Goal: Task Accomplishment & Management: Complete application form

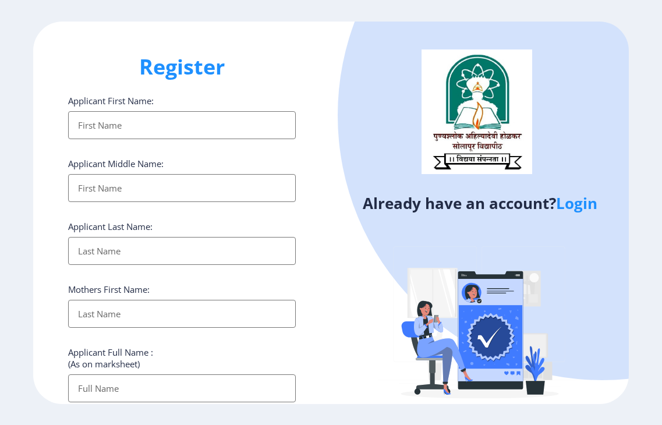
select select
click at [350, 266] on div "Already have an account? Login" at bounding box center [480, 225] width 298 height 406
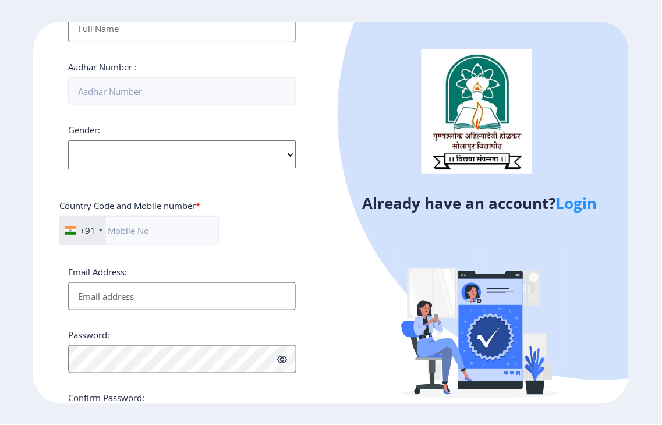
scroll to position [299, 0]
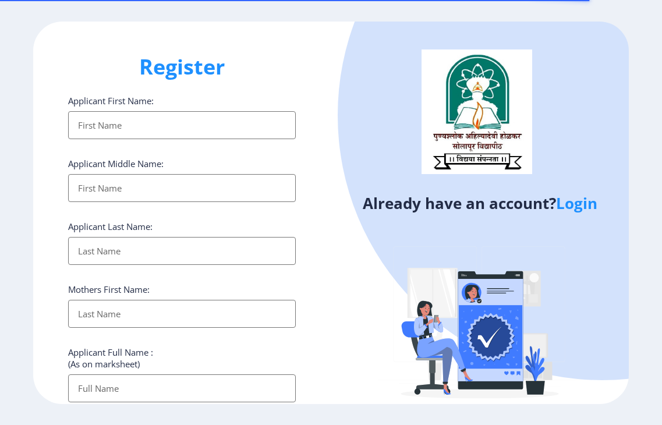
select select
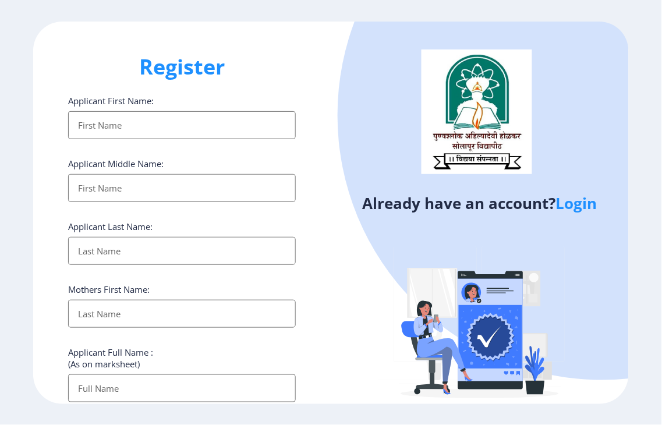
click at [333, 315] on div "Already have an account? Login" at bounding box center [480, 225] width 298 height 406
click at [323, 230] on div "Register Applicant First Name: Applicant Middle Name: Applicant Last Name: Moth…" at bounding box center [182, 213] width 298 height 382
drag, startPoint x: 147, startPoint y: 117, endPoint x: 164, endPoint y: 139, distance: 27.7
click at [147, 118] on input "Applicant First Name:" at bounding box center [182, 125] width 228 height 28
click at [15, 198] on ngx-register "Register Applicant First Name: Applicant Middle Name: Applicant Last Name: Moth…" at bounding box center [331, 213] width 662 height 382
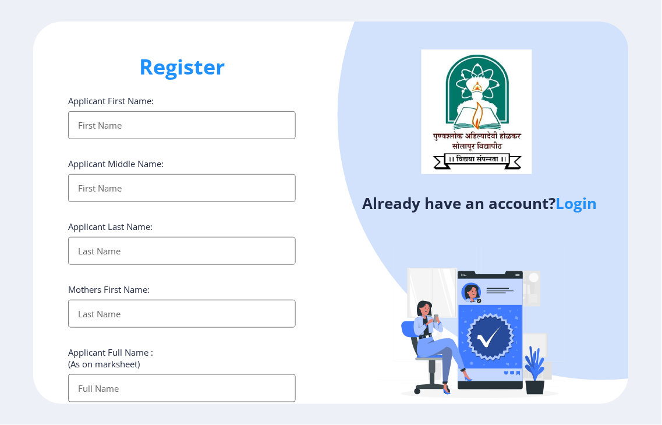
click at [134, 130] on input "Applicant First Name:" at bounding box center [182, 125] width 228 height 28
click at [144, 121] on input "Applicant First Name:" at bounding box center [182, 125] width 228 height 28
click at [99, 127] on input "Applicant First Name:" at bounding box center [182, 125] width 228 height 28
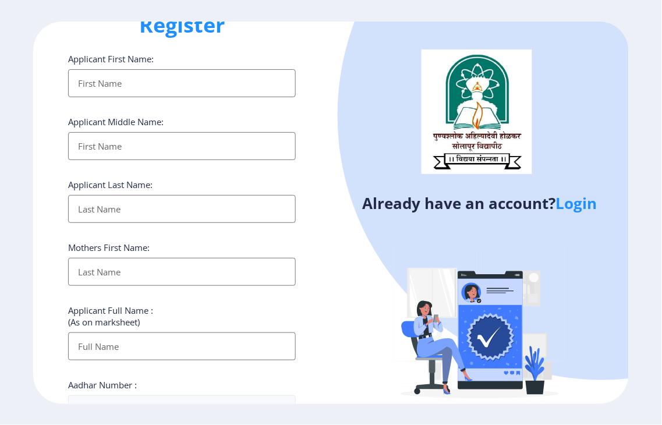
scroll to position [65, 0]
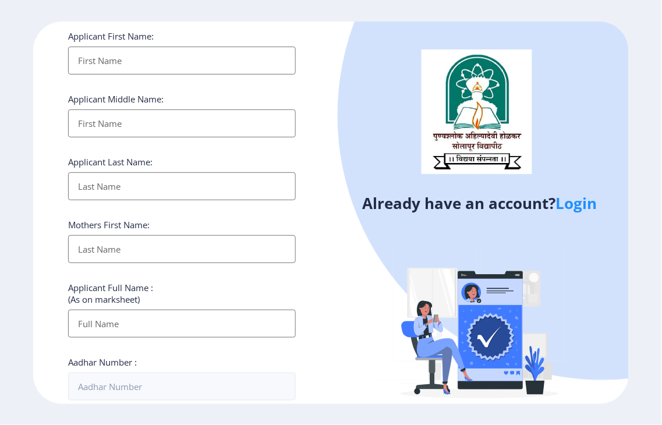
click at [8, 226] on ngx-register "Register Applicant First Name: Applicant Middle Name: Applicant Last Name: Moth…" at bounding box center [331, 213] width 662 height 382
click at [129, 61] on input "Applicant First Name:" at bounding box center [182, 61] width 228 height 28
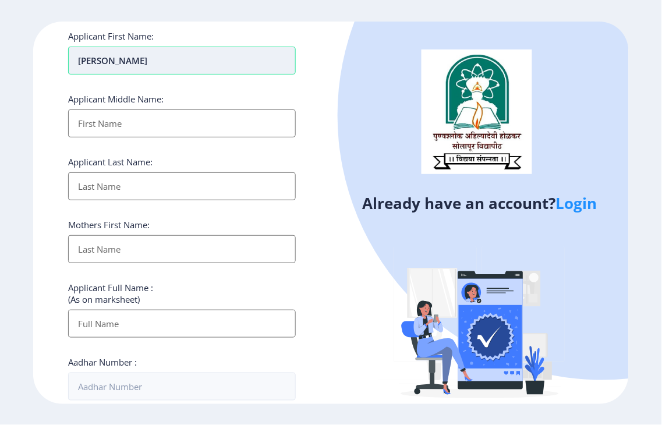
type input "AMRUTA"
type input "RAJKUMAR"
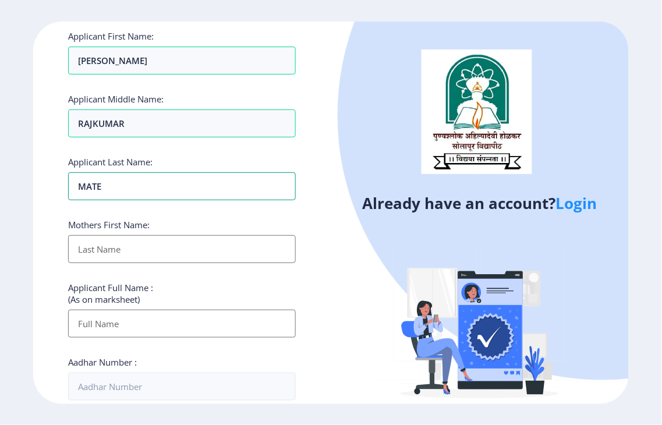
type input "MATE"
click at [97, 251] on input "Applicant First Name:" at bounding box center [182, 249] width 228 height 28
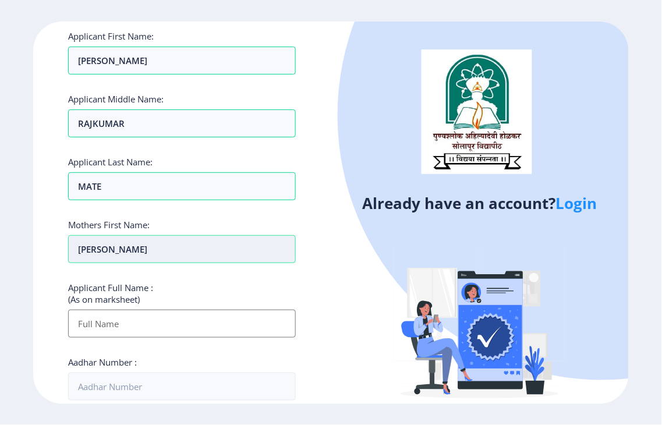
type input "JAYASHRI"
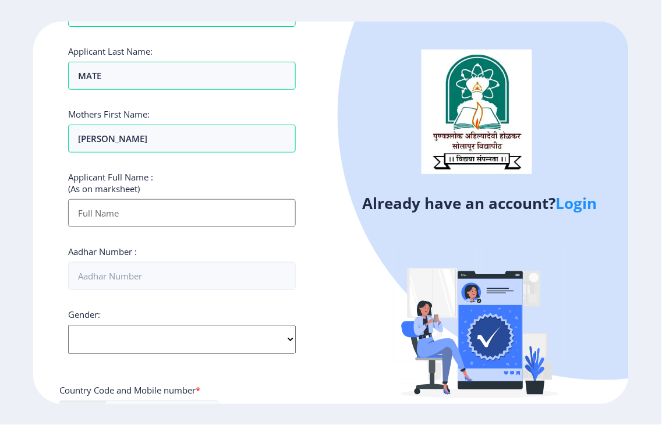
scroll to position [194, 0]
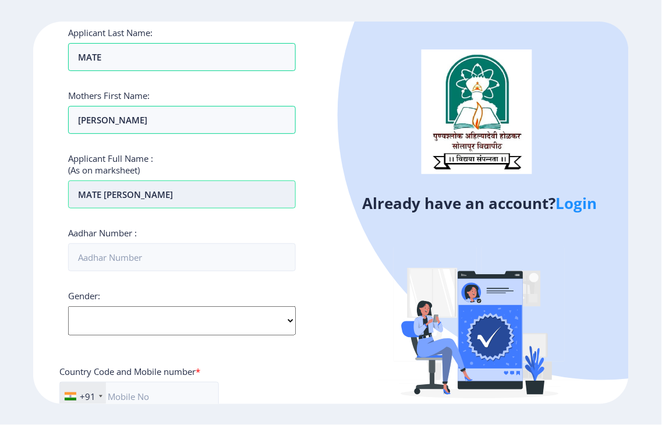
type input "MATE AMRUTA RAJKUMAR"
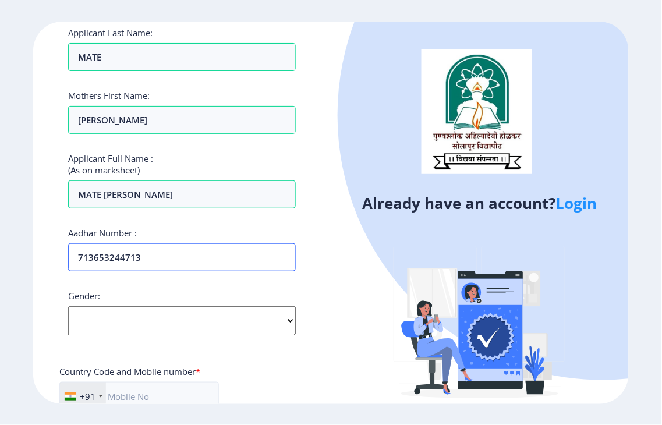
type input "713653244713"
drag, startPoint x: 151, startPoint y: 325, endPoint x: 147, endPoint y: 335, distance: 10.7
click at [152, 325] on select "Select Gender Male Female Other" at bounding box center [182, 320] width 228 height 29
select select "Female"
click at [68, 306] on select "Select Gender Male Female Other" at bounding box center [182, 320] width 228 height 29
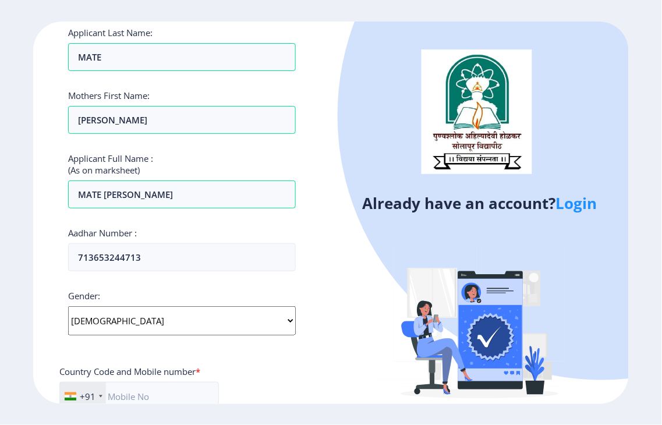
click at [24, 321] on ngx-register "Register Applicant First Name: AMRUTA Applicant Middle Name: RAJKUMAR Applicant…" at bounding box center [331, 213] width 662 height 382
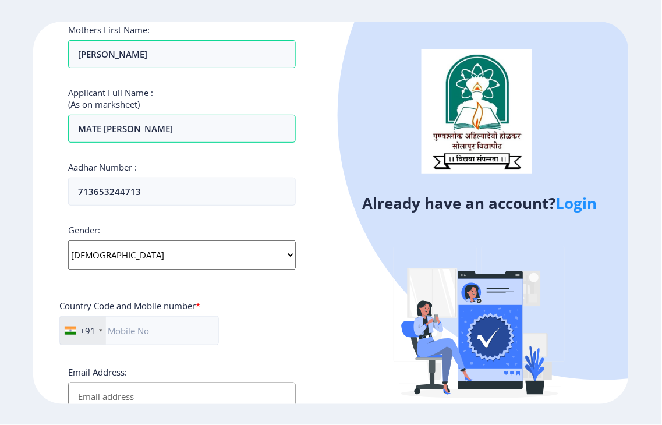
scroll to position [323, 0]
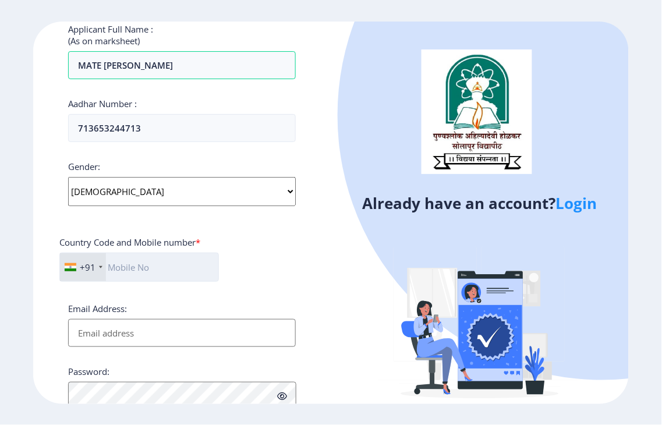
drag, startPoint x: 117, startPoint y: 264, endPoint x: 205, endPoint y: 274, distance: 89.0
click at [118, 264] on input "text" at bounding box center [138, 267] width 159 height 29
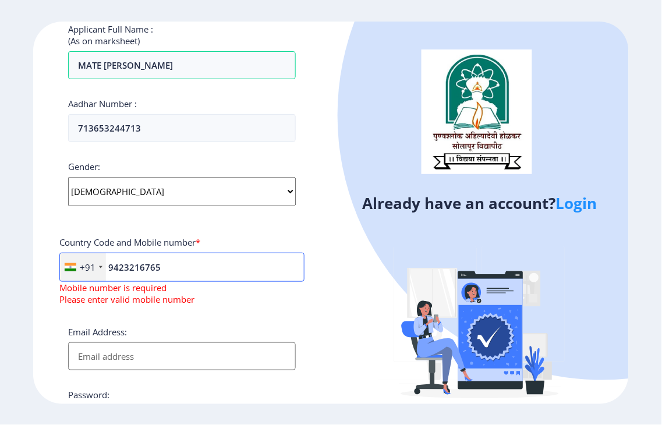
type input "9423216765"
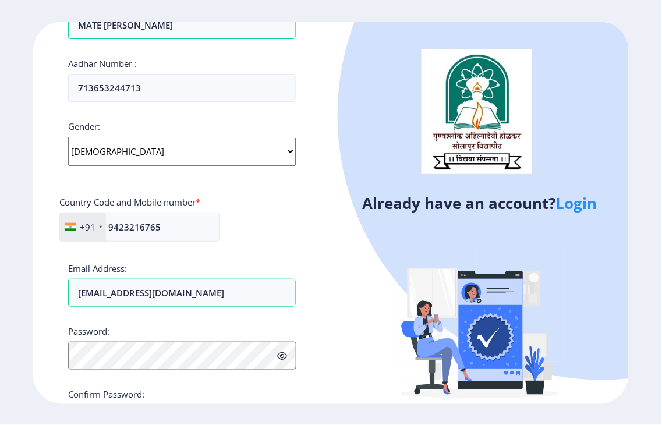
scroll to position [428, 0]
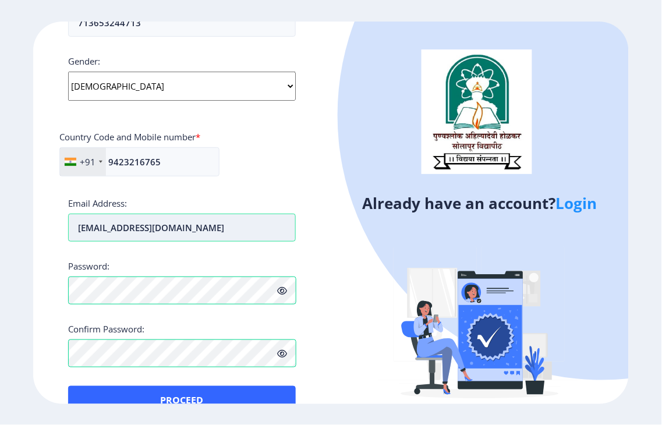
click at [133, 223] on input "amrutamate@gmail.com" at bounding box center [182, 228] width 228 height 28
type input "amrutamate16@gmail.com"
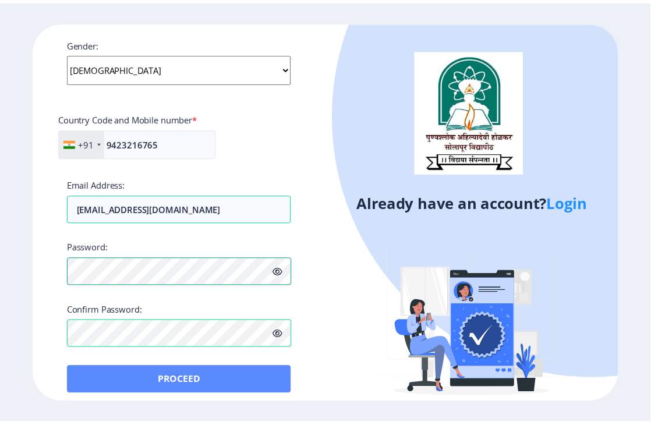
scroll to position [456, 0]
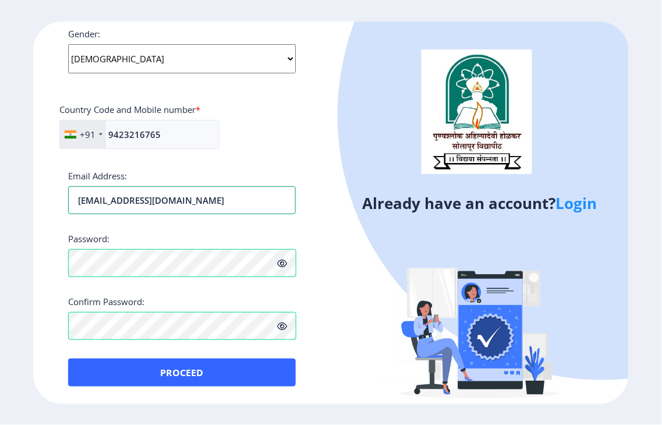
drag, startPoint x: 260, startPoint y: 200, endPoint x: 0, endPoint y: 199, distance: 259.6
click at [0, 199] on ngx-register "Register Applicant First Name: AMRUTA Applicant Middle Name: RAJKUMAR Applicant…" at bounding box center [331, 213] width 662 height 382
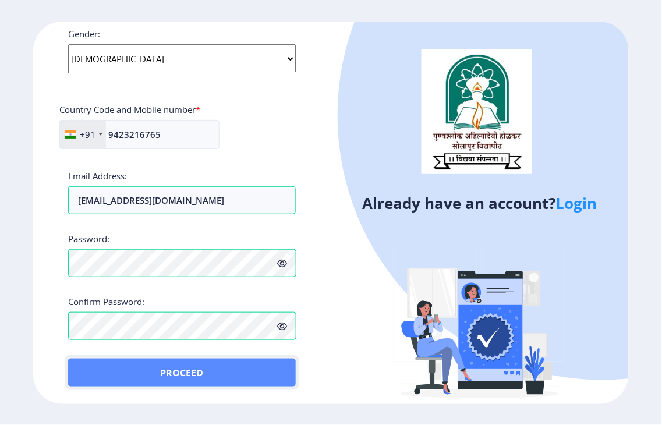
click at [210, 368] on button "Proceed" at bounding box center [182, 373] width 228 height 28
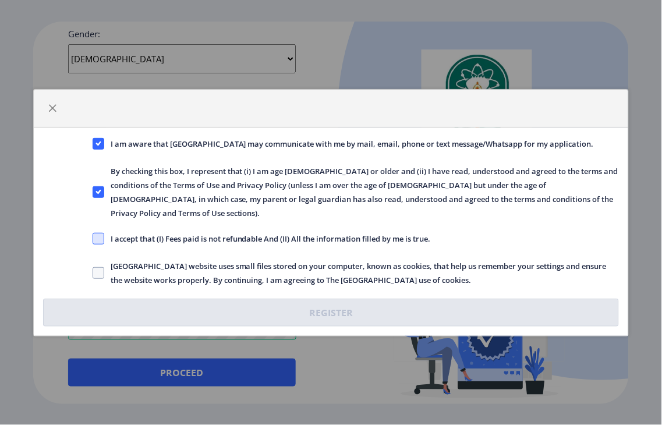
click at [97, 233] on span at bounding box center [99, 239] width 12 height 12
click at [93, 238] on input "I accept that (I) Fees paid is not refundable And (II) All the information fill…" at bounding box center [93, 238] width 1 height 1
checkbox input "true"
drag, startPoint x: 94, startPoint y: 264, endPoint x: 134, endPoint y: 279, distance: 42.9
click at [95, 267] on span at bounding box center [99, 273] width 12 height 12
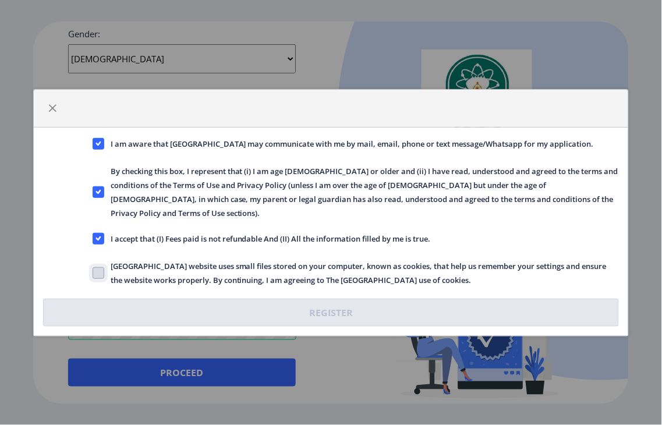
click at [93, 272] on input "Solapur University website uses small files stored on your computer, known as c…" at bounding box center [93, 272] width 1 height 1
checkbox input "true"
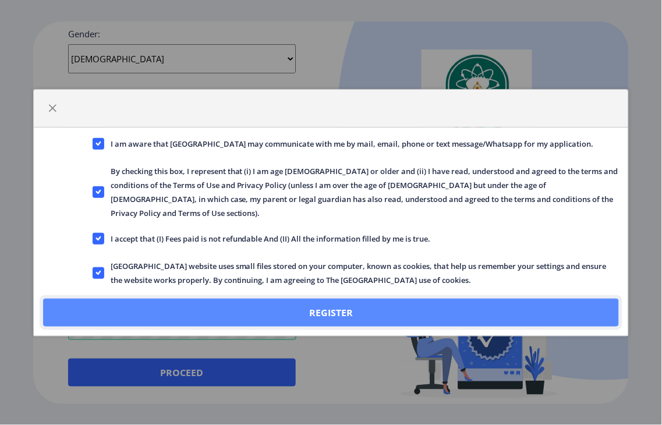
click at [300, 306] on button "Register" at bounding box center [331, 313] width 576 height 28
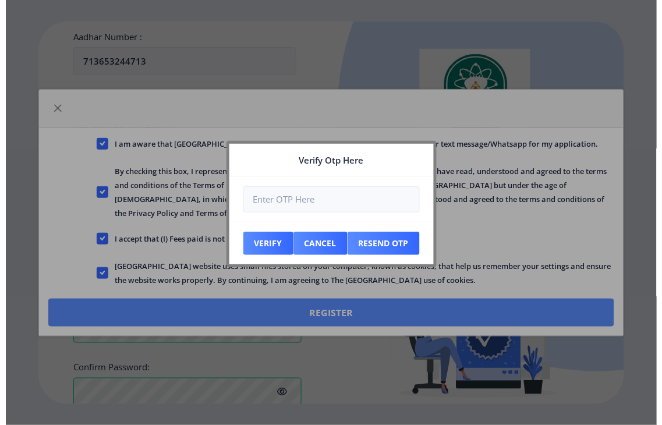
scroll to position [523, 0]
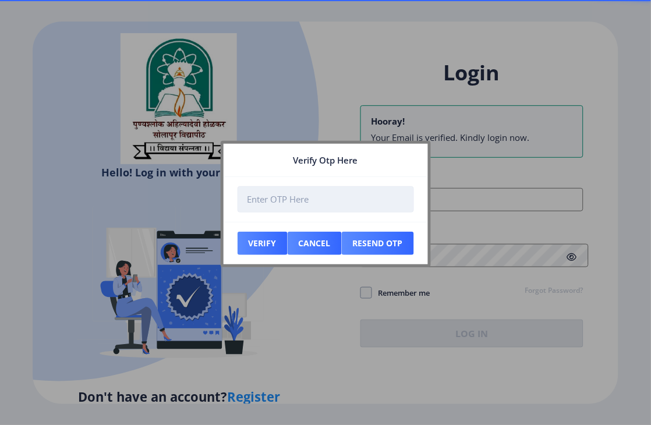
click at [269, 200] on input "number" at bounding box center [325, 199] width 176 height 26
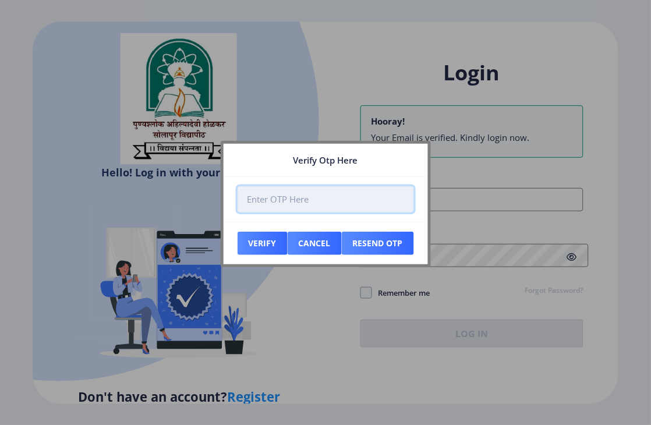
drag, startPoint x: 270, startPoint y: 198, endPoint x: 266, endPoint y: 203, distance: 6.2
click at [270, 198] on input "number" at bounding box center [325, 199] width 176 height 26
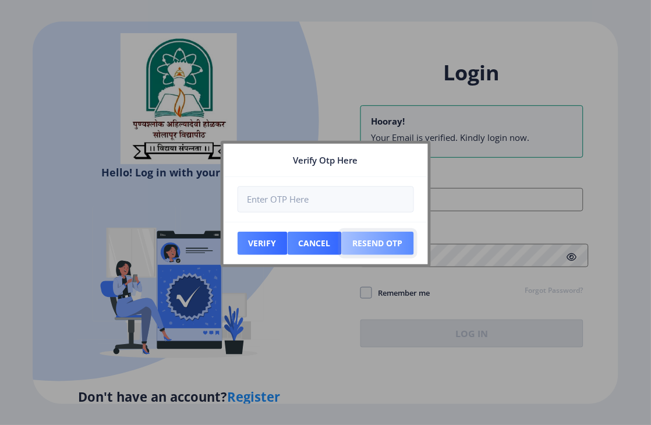
click at [288, 243] on button "Resend Otp" at bounding box center [262, 243] width 50 height 23
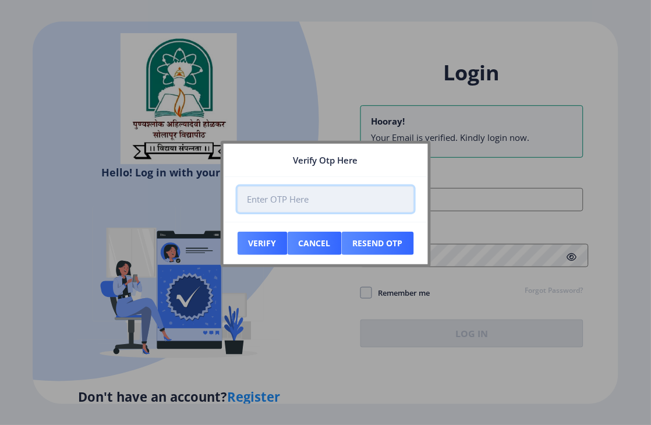
click at [283, 197] on input "number" at bounding box center [325, 199] width 176 height 26
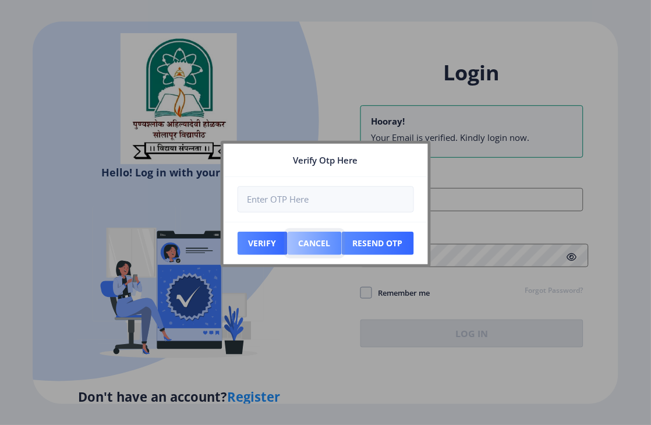
click at [288, 243] on button "Cancel" at bounding box center [262, 243] width 50 height 23
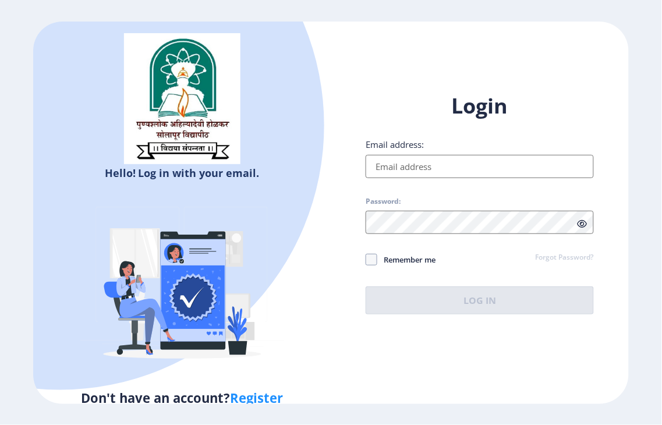
click at [246, 397] on link "Register" at bounding box center [256, 397] width 53 height 17
select select
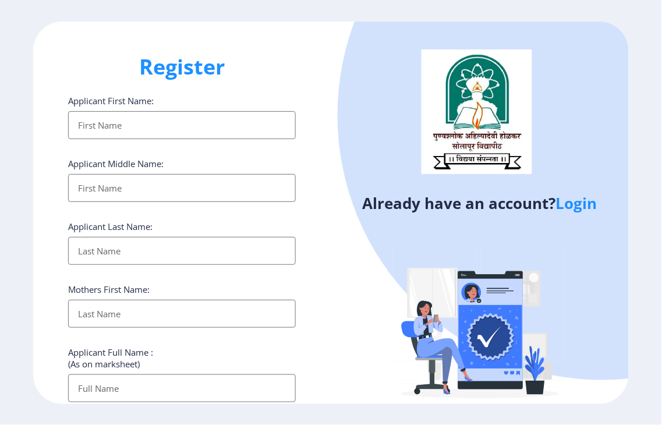
click at [132, 111] on input "Applicant First Name:" at bounding box center [182, 125] width 228 height 28
type input "AMRUTA"
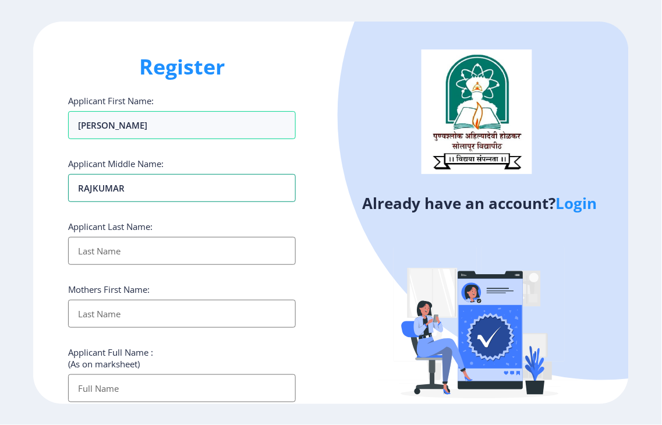
type input "RAJKUMAR"
type input "MATE"
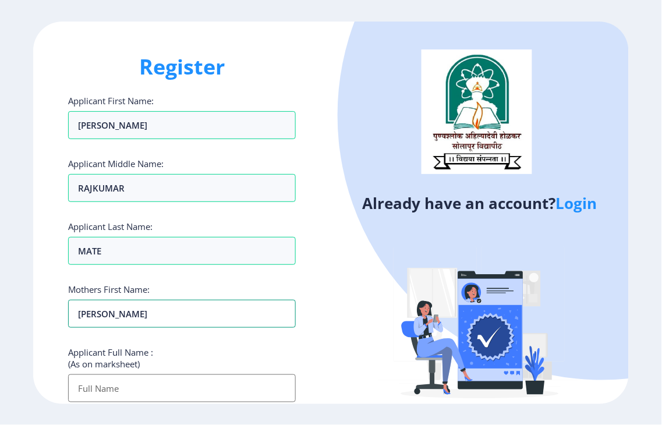
type input "JAYASHRI"
type input "MATE AMRUTA RAJKUMAR"
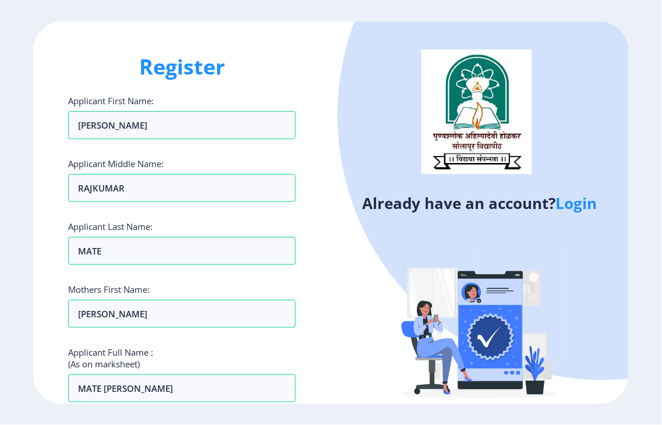
scroll to position [239, 0]
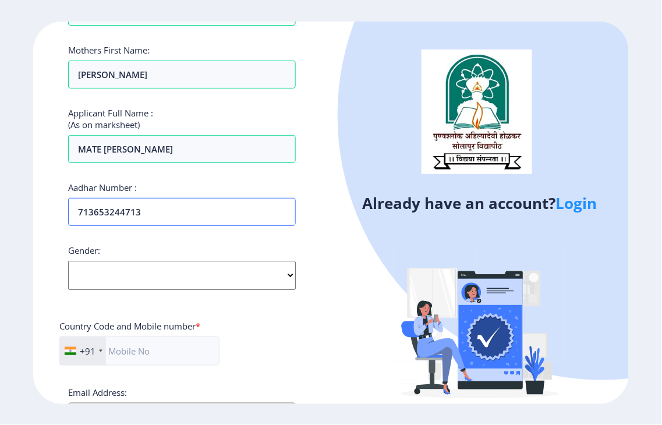
type input "713653244713"
select select "Female"
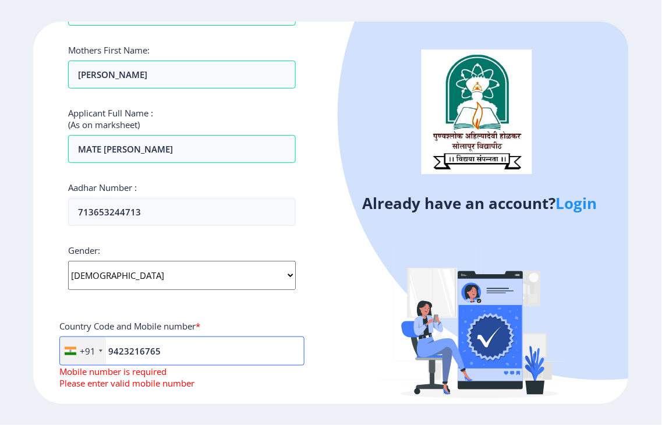
type input "9423216765"
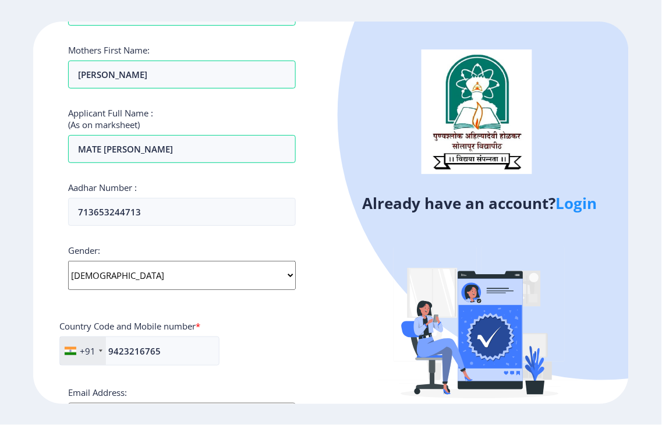
scroll to position [267, 0]
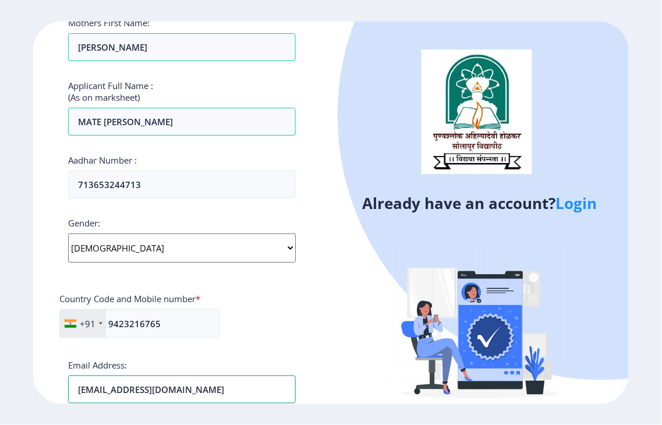
type input "ycjadhav87@gmail.com"
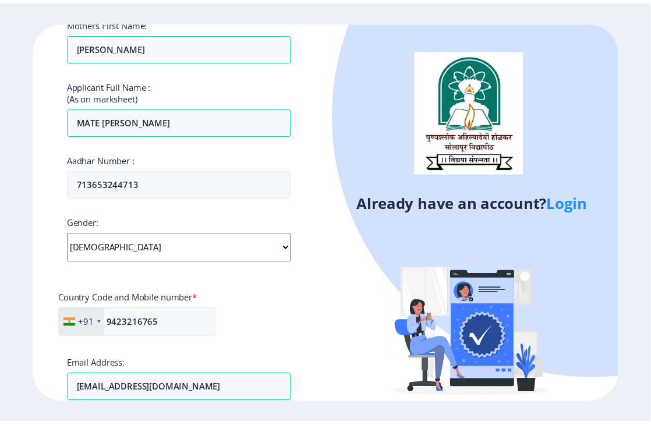
scroll to position [428, 0]
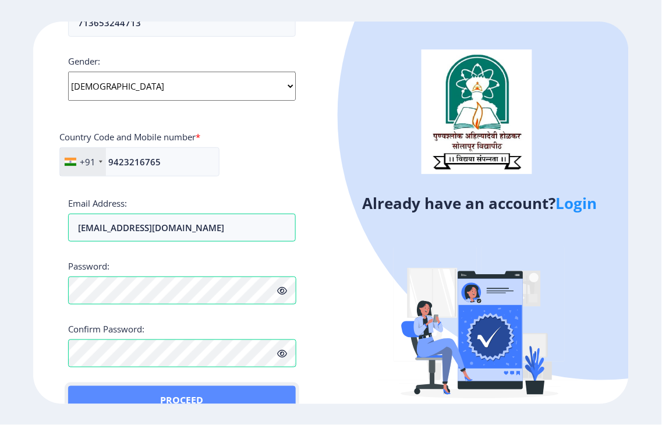
click at [85, 392] on button "Proceed" at bounding box center [182, 400] width 228 height 28
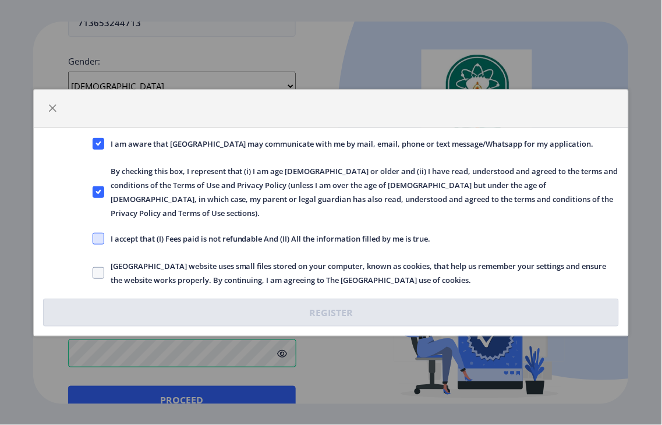
click at [102, 233] on span at bounding box center [99, 239] width 12 height 12
click at [93, 238] on input "I accept that (I) Fees paid is not refundable And (II) All the information fill…" at bounding box center [93, 238] width 1 height 1
checkbox input "true"
click at [97, 267] on span at bounding box center [99, 273] width 12 height 12
click at [93, 272] on input "Solapur University website uses small files stored on your computer, known as c…" at bounding box center [93, 272] width 1 height 1
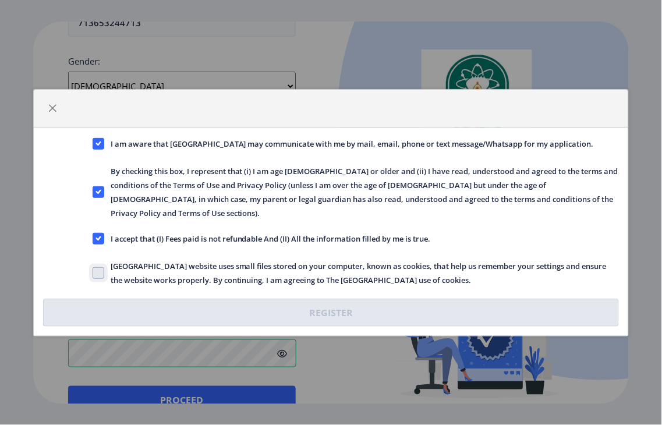
checkbox input "true"
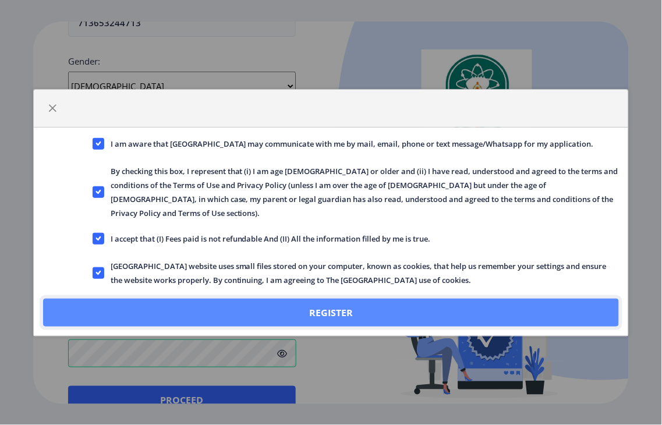
click at [322, 299] on button "Register" at bounding box center [331, 313] width 576 height 28
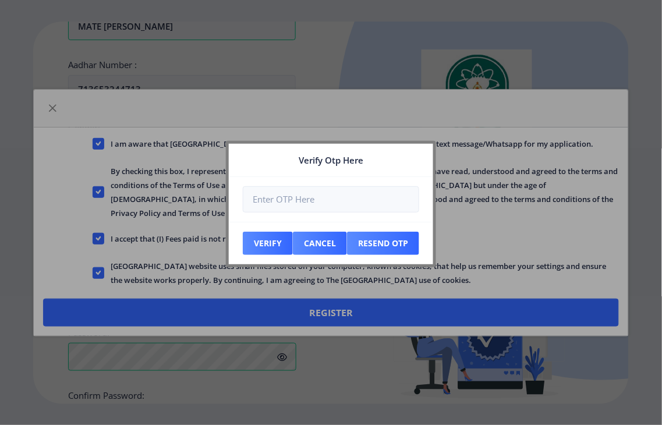
scroll to position [495, 0]
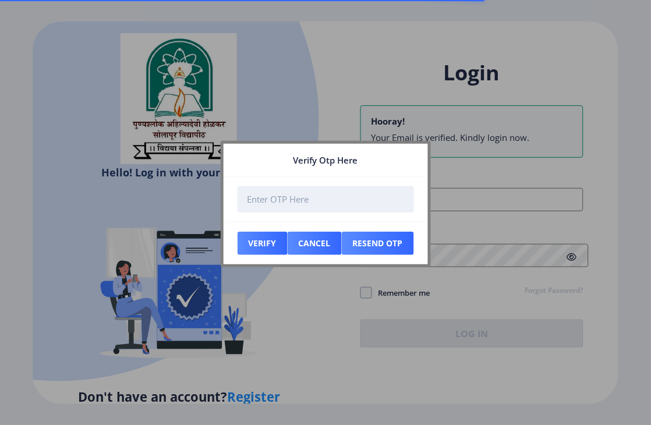
click at [272, 196] on input "number" at bounding box center [325, 199] width 176 height 26
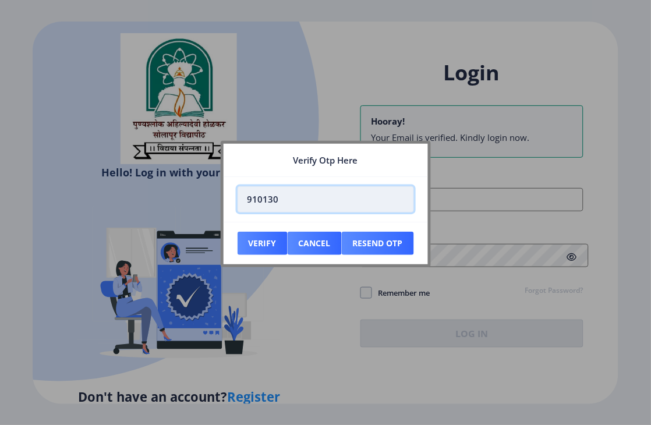
type input "910130"
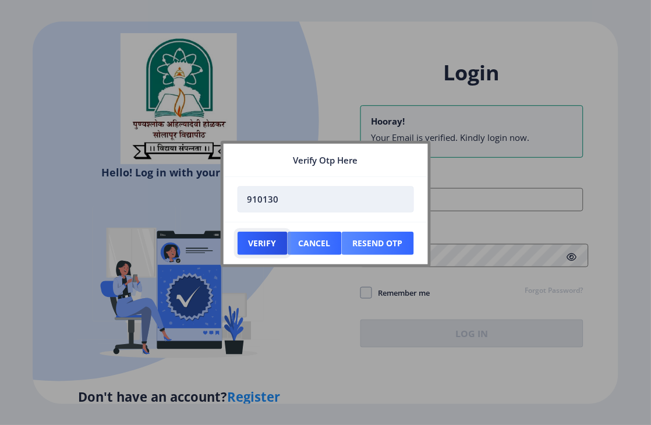
click at [237, 232] on button "Verify" at bounding box center [262, 243] width 50 height 23
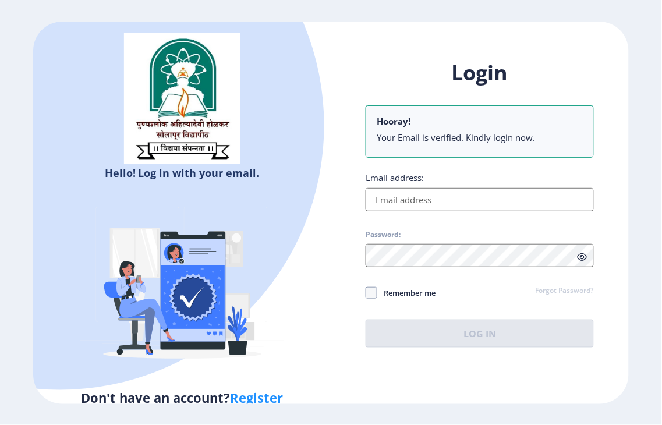
drag, startPoint x: 429, startPoint y: 200, endPoint x: 439, endPoint y: 201, distance: 10.0
click at [429, 200] on input "Email address:" at bounding box center [480, 199] width 228 height 23
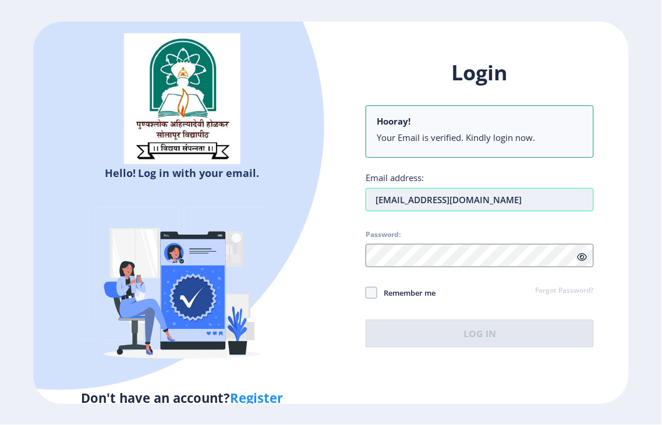
type input "ycjadhav87@gmail.com"
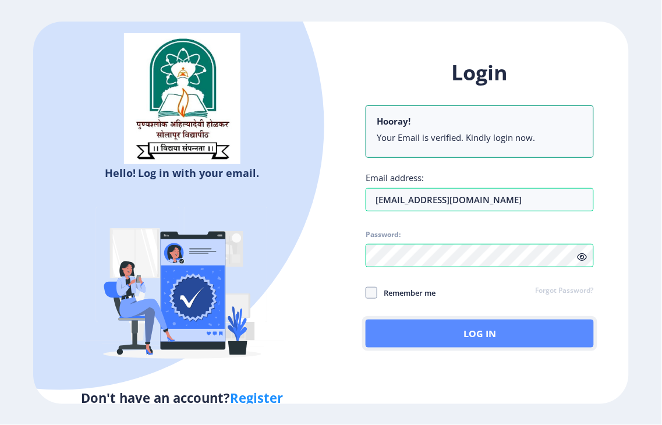
click at [468, 332] on button "Log In" at bounding box center [480, 334] width 228 height 28
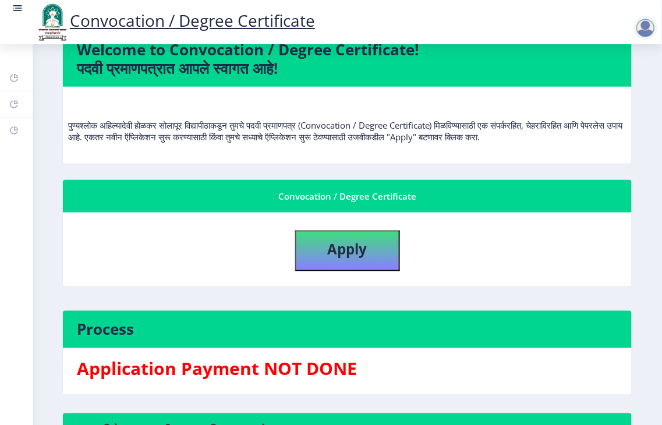
scroll to position [88, 0]
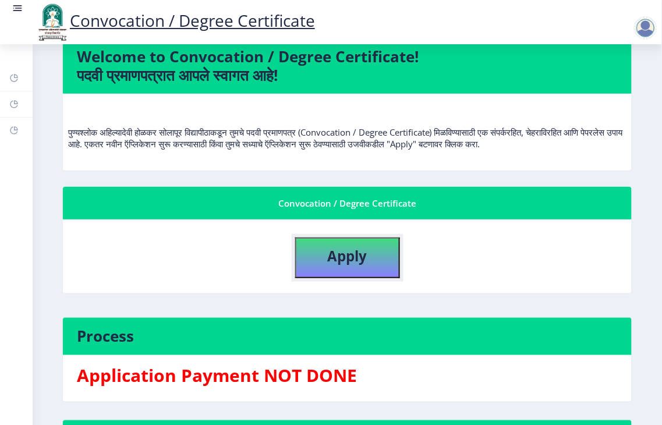
click at [343, 265] on b "Apply" at bounding box center [348, 255] width 40 height 19
select select
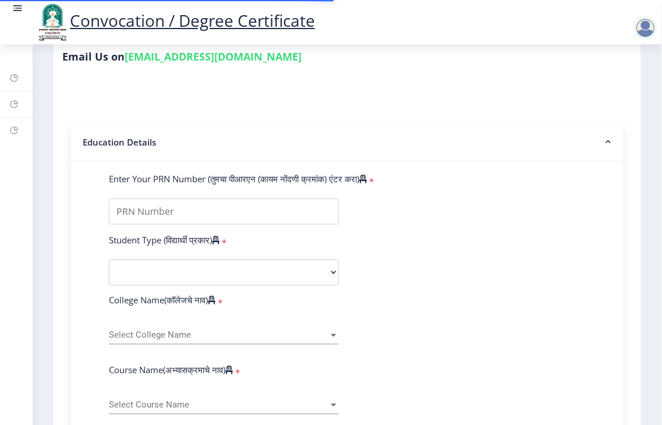
scroll to position [194, 0]
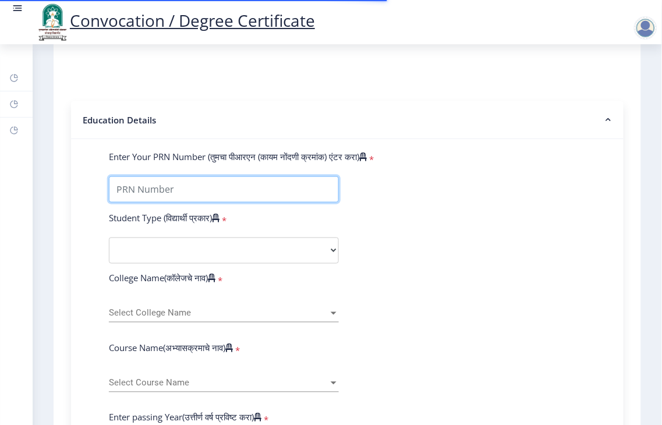
click at [157, 203] on input "Enter Your PRN Number (तुमचा पीआरएन (कायम नोंदणी क्रमांक) एंटर करा)" at bounding box center [224, 189] width 230 height 26
type input "2016032500293877"
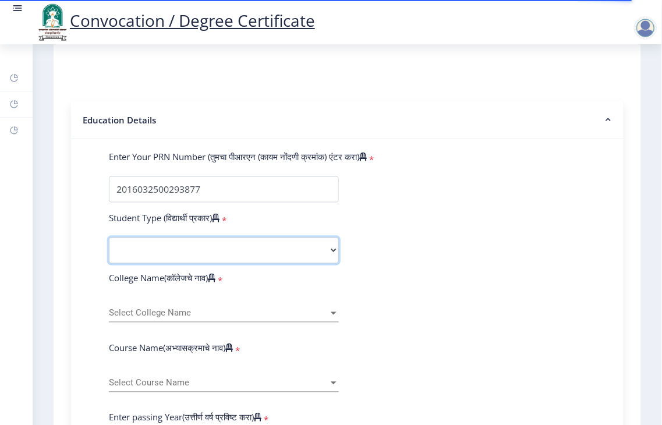
click at [187, 257] on select "Select Student Type Regular External" at bounding box center [224, 250] width 230 height 26
select select "Regular"
click at [109, 249] on select "Select Student Type Regular External" at bounding box center [224, 250] width 230 height 26
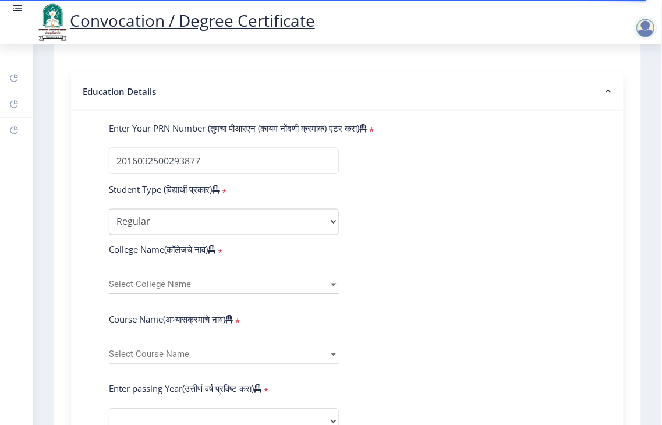
scroll to position [258, 0]
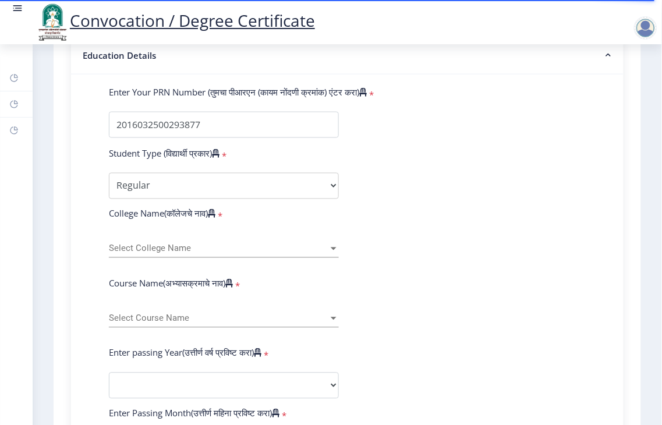
click at [161, 254] on span "Select College Name" at bounding box center [218, 249] width 219 height 10
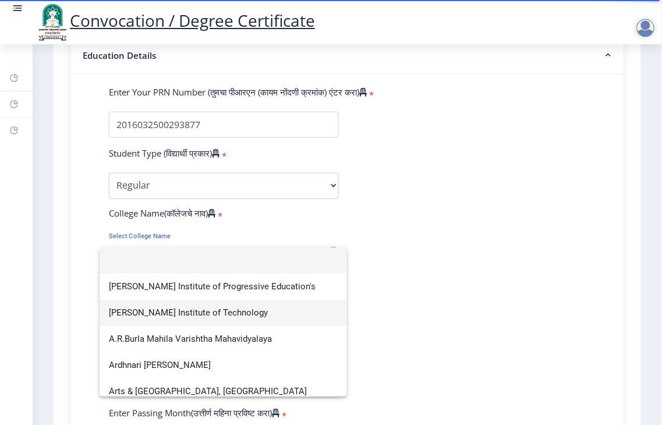
type input "c"
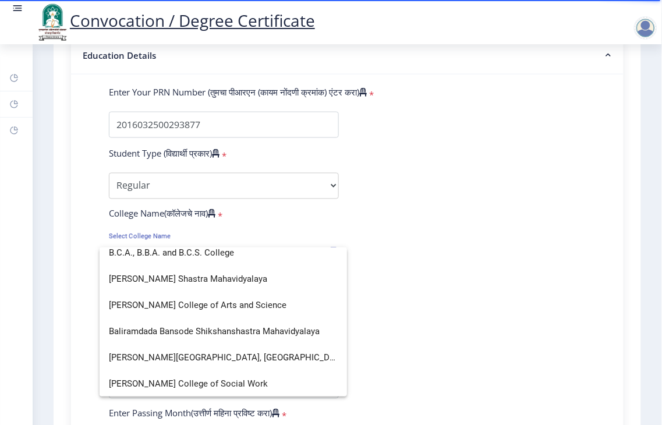
scroll to position [8, 0]
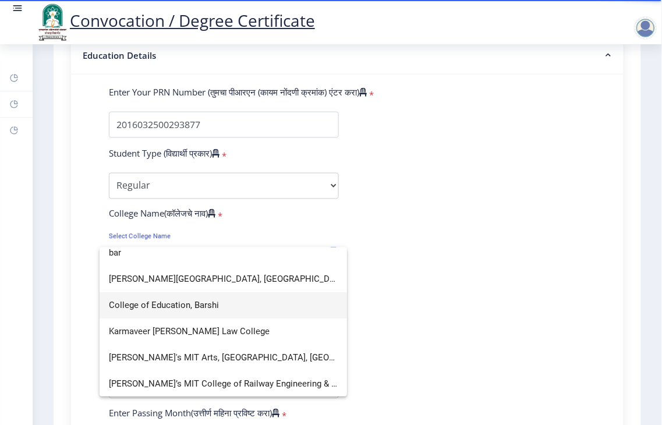
type input "bar"
click at [178, 299] on span "College of Education, Barshi" at bounding box center [223, 305] width 229 height 26
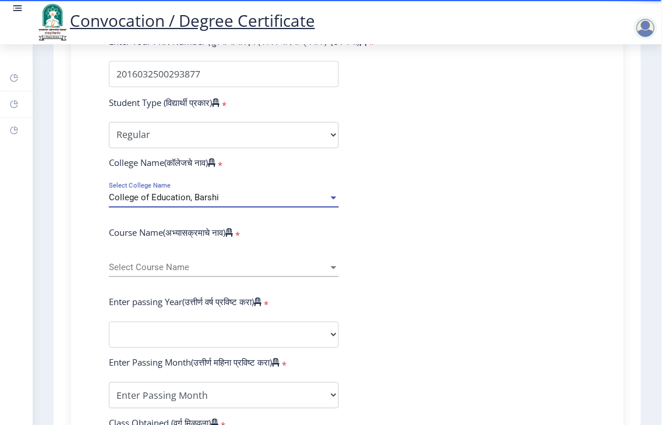
scroll to position [388, 0]
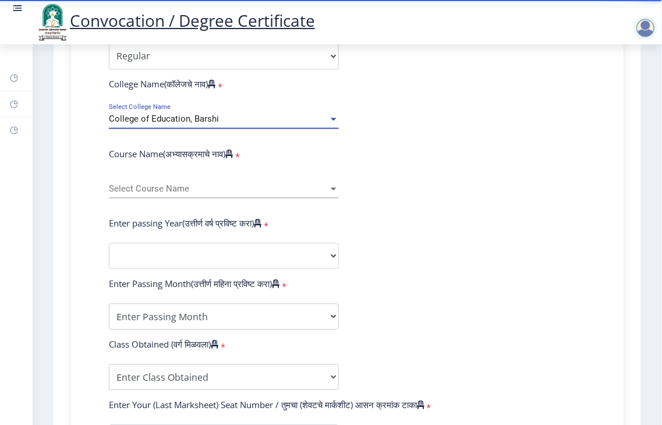
click at [153, 194] on span "Select Course Name" at bounding box center [218, 190] width 219 height 10
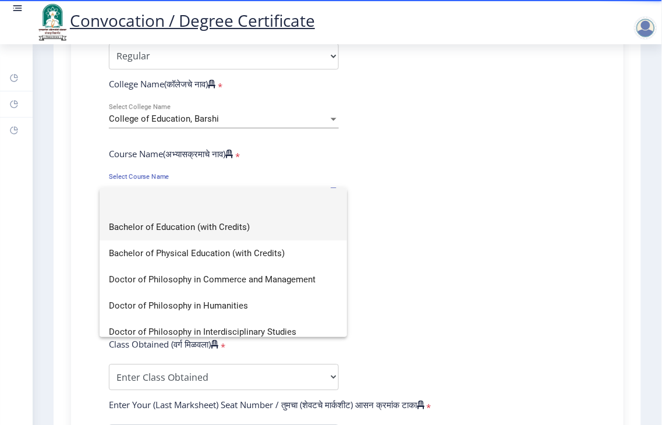
click at [178, 226] on span "Bachelor of Education (with Credits)" at bounding box center [223, 227] width 229 height 26
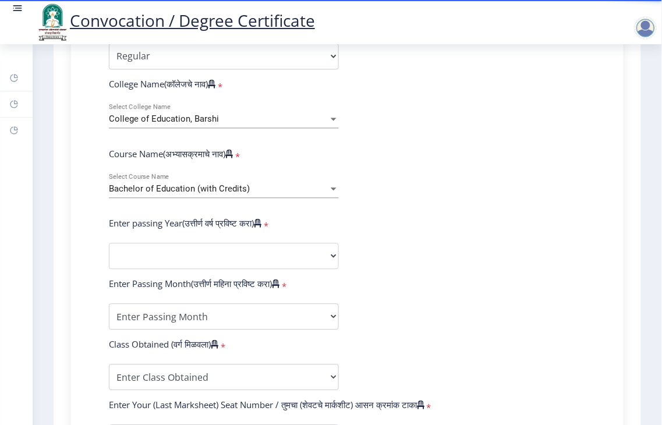
click at [409, 228] on form "Enter Your PRN Number (तुमचा पीआरएन (कायम नोंदणी क्रमांक) एंटर करा) * Student T…" at bounding box center [347, 265] width 494 height 617
drag, startPoint x: 178, startPoint y: 267, endPoint x: 187, endPoint y: 266, distance: 9.3
click at [178, 268] on select "2025 2024 2023 2022 2021 2020 2019 2018 2017 2016 2015 2014 2013 2012 2011 2010…" at bounding box center [224, 256] width 230 height 26
select select "2018"
click at [109, 254] on select "2025 2024 2023 2022 2021 2020 2019 2018 2017 2016 2015 2014 2013 2012 2011 2010…" at bounding box center [224, 256] width 230 height 26
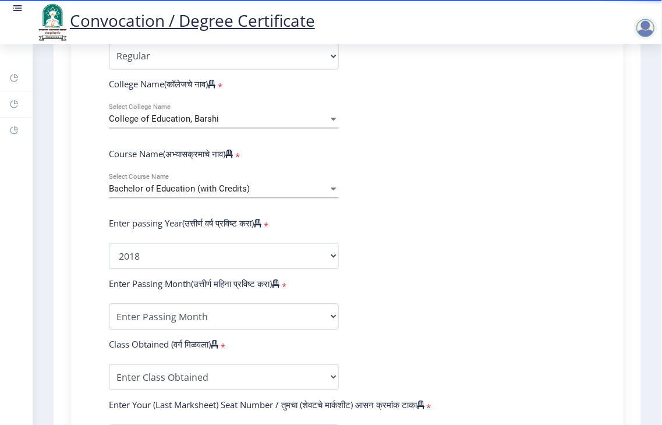
drag, startPoint x: 91, startPoint y: 316, endPoint x: 188, endPoint y: 322, distance: 97.4
click at [90, 317] on div "Enter Your PRN Number (तुमचा पीआरएन (कायम नोंदणी क्रमांक) एंटर करा) * Student T…" at bounding box center [347, 265] width 529 height 617
click at [190, 319] on select "Enter Passing Month March April May October November December" at bounding box center [224, 317] width 230 height 26
select select "March"
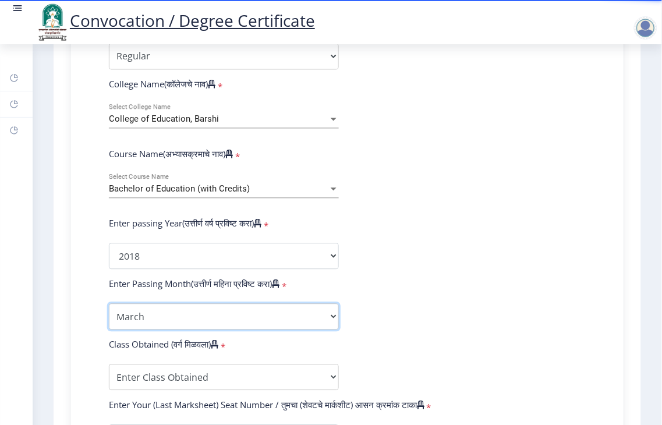
click at [109, 315] on select "Enter Passing Month March April May October November December" at bounding box center [224, 317] width 230 height 26
click at [393, 225] on form "Enter Your PRN Number (तुमचा पीआरएन (कायम नोंदणी क्रमांक) एंटर करा) * Student T…" at bounding box center [347, 265] width 494 height 617
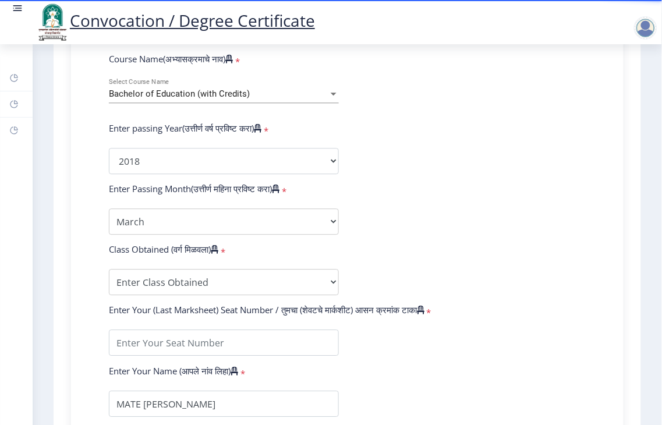
scroll to position [582, 0]
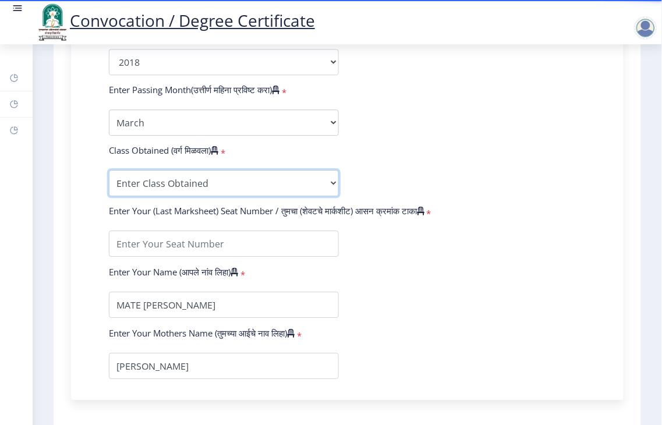
click at [141, 190] on select "Enter Class Obtained FIRST CLASS WITH DISTINCTION FIRST CLASS HIGHER SECOND CLA…" at bounding box center [224, 183] width 230 height 26
select select "Grade B+"
click at [109, 182] on select "Enter Class Obtained FIRST CLASS WITH DISTINCTION FIRST CLASS HIGHER SECOND CLA…" at bounding box center [224, 183] width 230 height 26
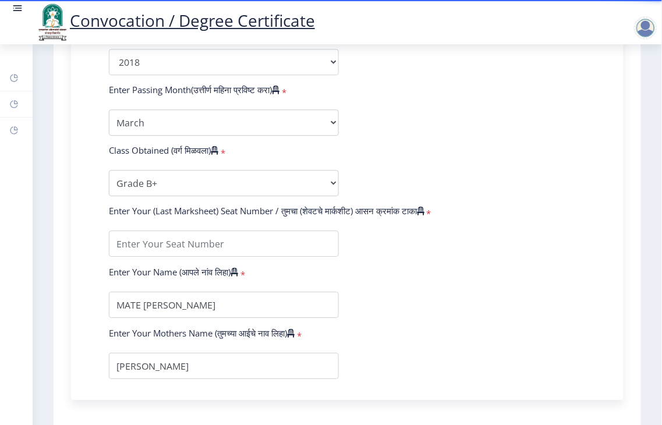
click at [388, 286] on form "Enter Your PRN Number (तुमचा पीआरएन (कायम नोंदणी क्रमांक) एंटर करा) * Student T…" at bounding box center [347, 71] width 494 height 617
drag, startPoint x: 170, startPoint y: 254, endPoint x: 289, endPoint y: 271, distance: 119.8
click at [171, 254] on input "textarea" at bounding box center [224, 243] width 230 height 26
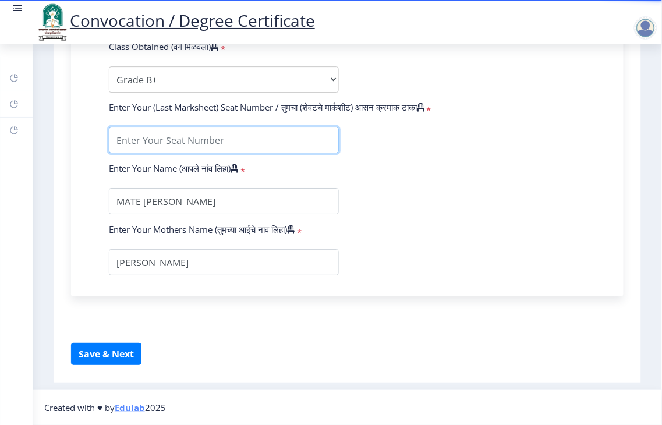
scroll to position [697, 0]
type input "652249"
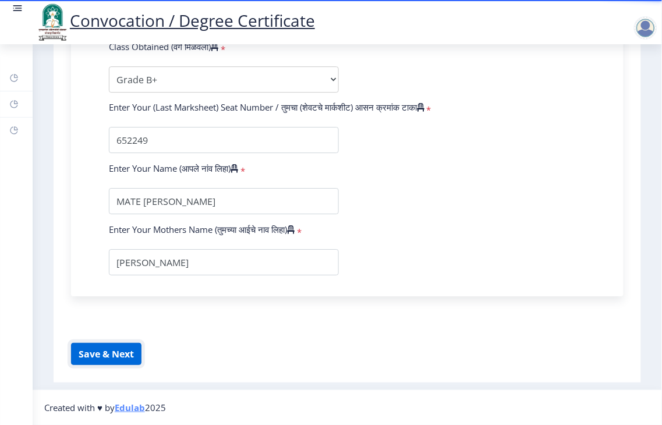
click at [107, 351] on button "Save & Next" at bounding box center [106, 354] width 70 height 22
select select
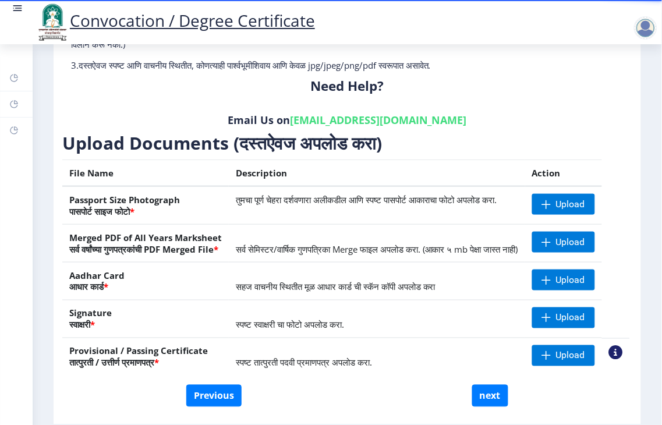
scroll to position [202, 0]
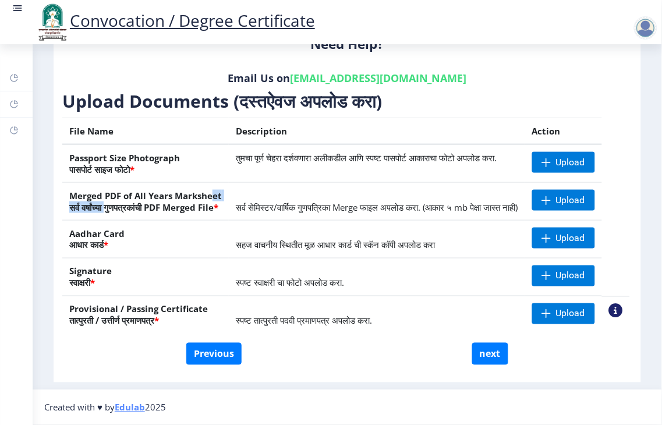
drag, startPoint x: 109, startPoint y: 189, endPoint x: 115, endPoint y: 188, distance: 6.5
click at [109, 189] on th "Merged PDF of All Years Marksheet सर्व वर्षांच्या गुणपत्रकांची PDF Merged File *" at bounding box center [145, 202] width 166 height 38
drag, startPoint x: 118, startPoint y: 190, endPoint x: 131, endPoint y: 194, distance: 13.4
click at [119, 190] on th "Merged PDF of All Years Marksheet सर्व वर्षांच्या गुणपत्रकांची PDF Merged File *" at bounding box center [145, 202] width 166 height 38
click at [567, 157] on span "Upload" at bounding box center [570, 163] width 29 height 12
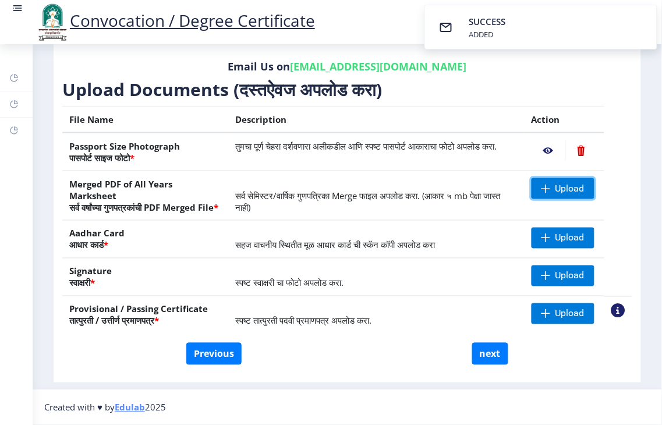
drag, startPoint x: 548, startPoint y: 175, endPoint x: 449, endPoint y: 244, distance: 121.3
click at [327, 262] on tbody "Passport Size Photograph पासपोर्ट साइज फोटो * तुमचा पूर्ण चेहरा दर्शवणारा अलीकड…" at bounding box center [347, 233] width 570 height 201
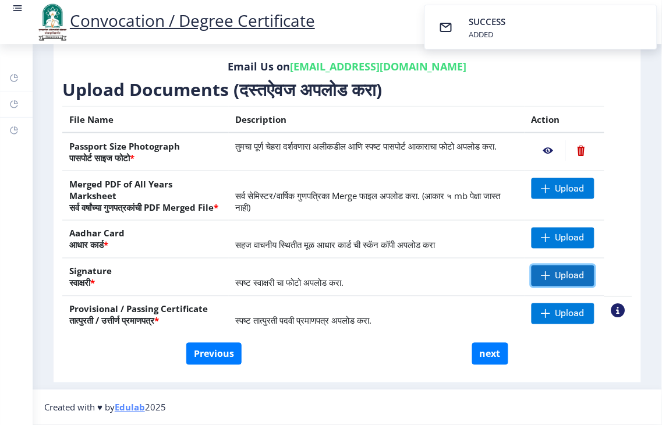
click at [562, 268] on span "Upload" at bounding box center [562, 275] width 63 height 21
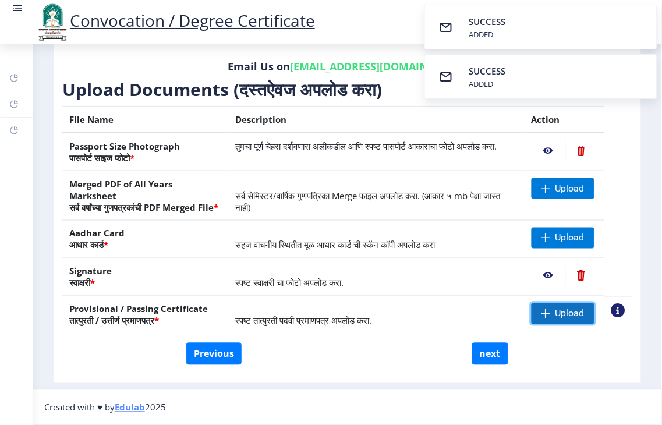
click at [573, 313] on span "Upload" at bounding box center [569, 314] width 29 height 12
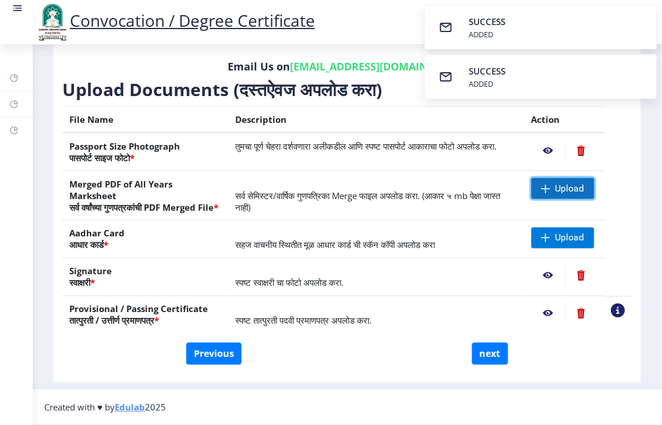
click at [562, 183] on span "Upload" at bounding box center [569, 189] width 29 height 12
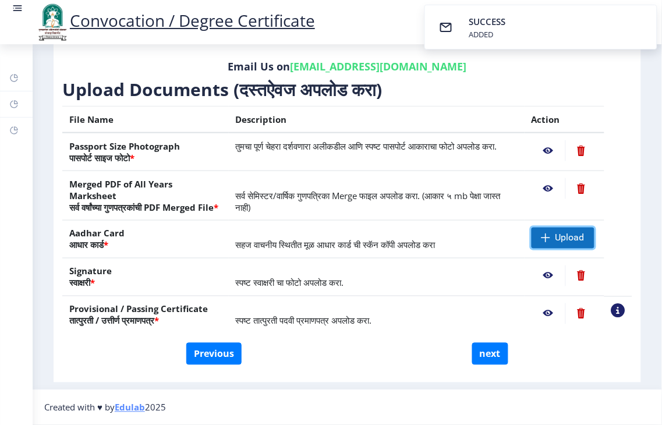
click at [555, 237] on span "Upload" at bounding box center [569, 238] width 29 height 12
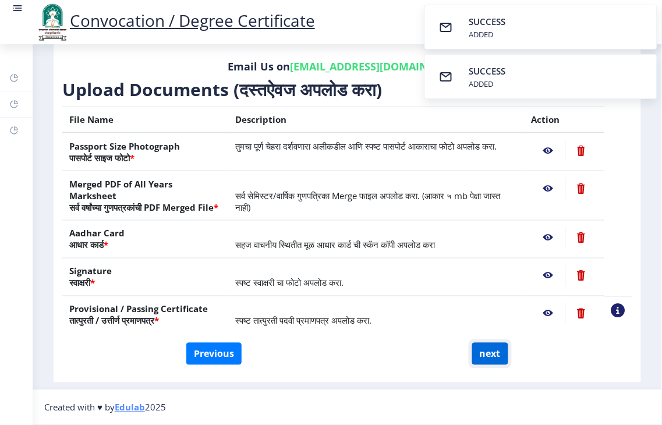
click at [491, 352] on button "next" at bounding box center [490, 354] width 36 height 22
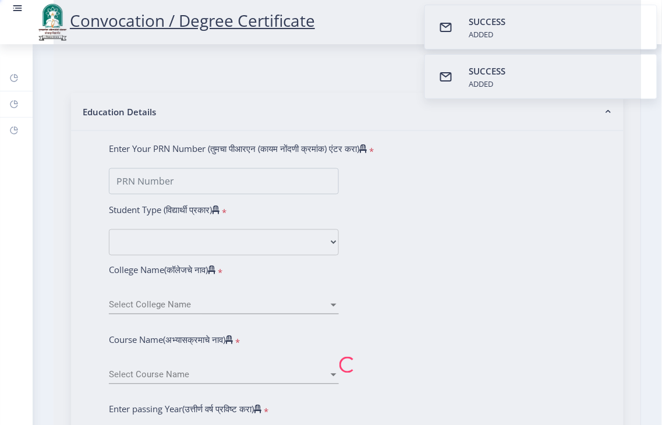
select select
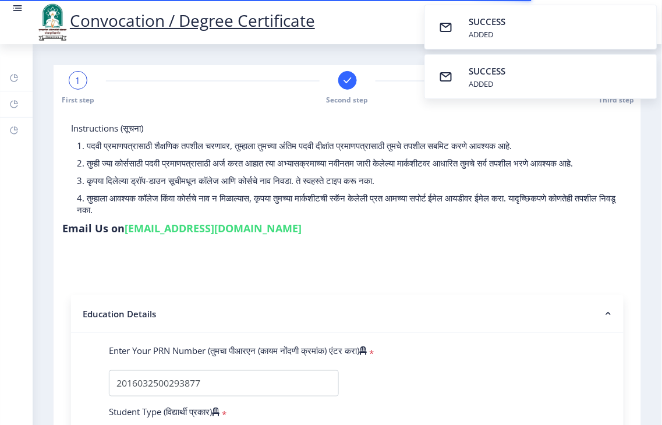
select select
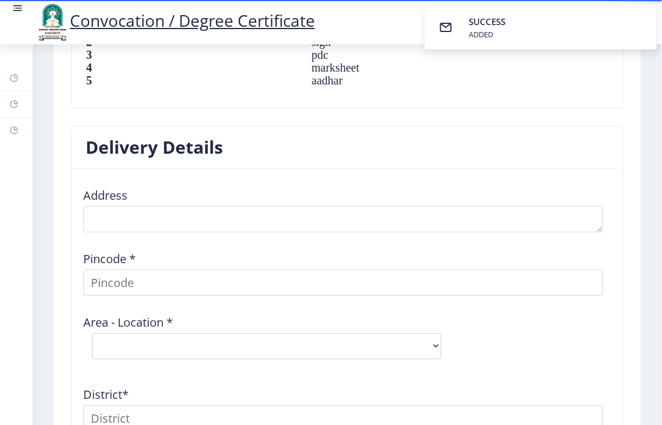
scroll to position [1423, 0]
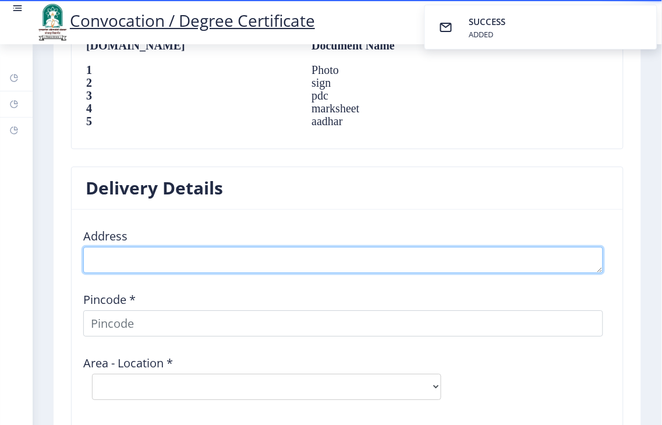
click at [129, 261] on textarea at bounding box center [343, 260] width 520 height 26
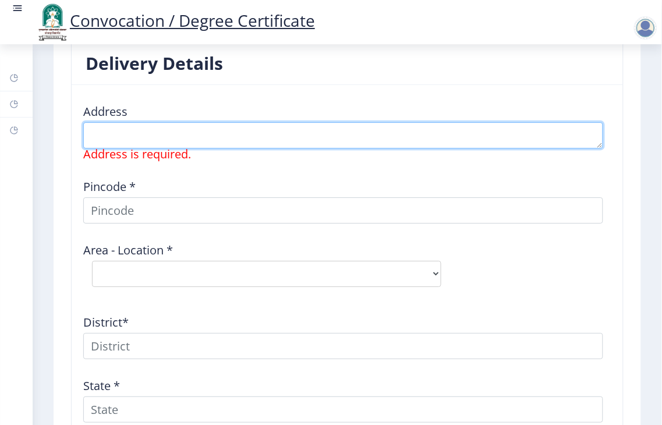
scroll to position [1552, 0]
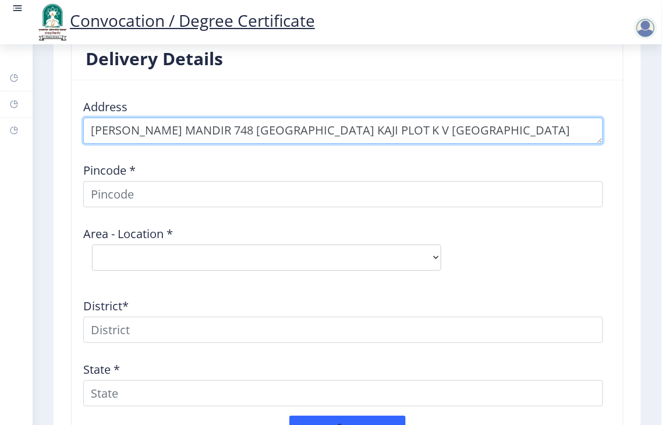
type textarea "NAVIN JAIN MANDIR 748 KURDUWADI ROAD KAJI PLOT K V NAGAR BARSHI"
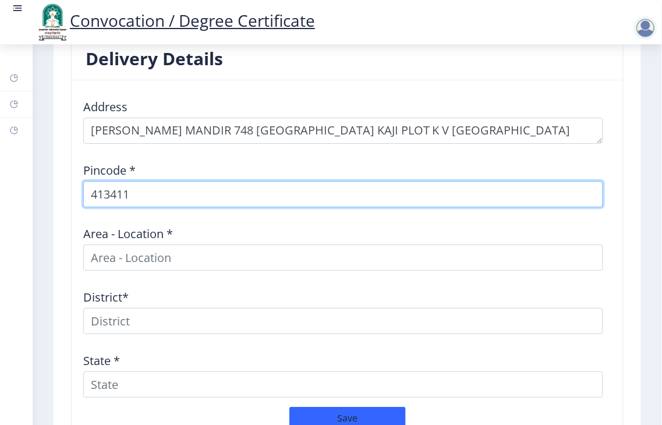
type input "413411"
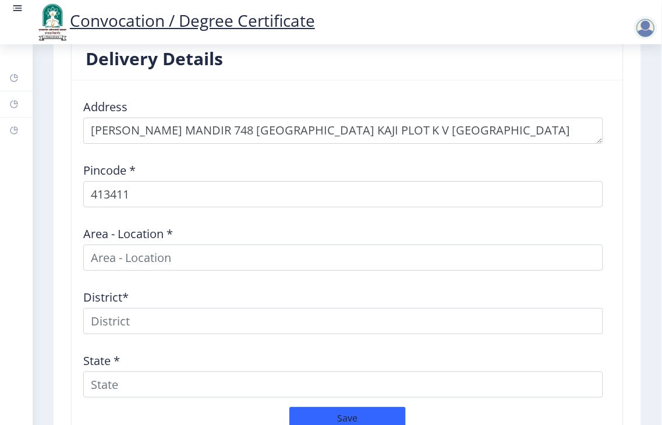
select select
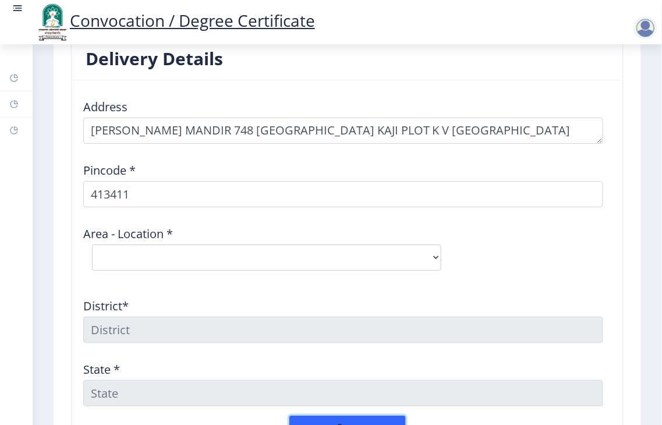
scroll to position [1562, 0]
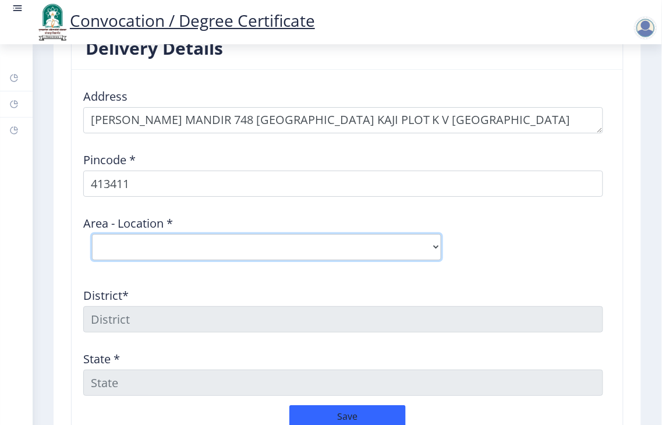
click at [318, 250] on select "Select Area Location K.V.Nagar Barshi S.O" at bounding box center [266, 247] width 349 height 26
select select "1: Object"
click at [92, 234] on select "Select Area Location K.V.Nagar Barshi S.O" at bounding box center [266, 247] width 349 height 26
type input "SOLAPUR"
type input "Maharashtra"
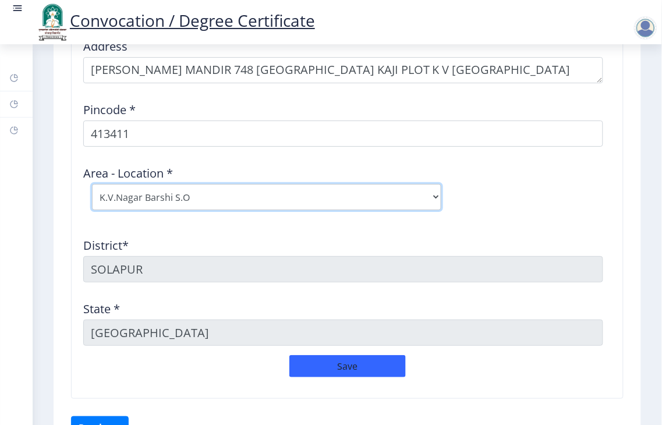
scroll to position [1684, 0]
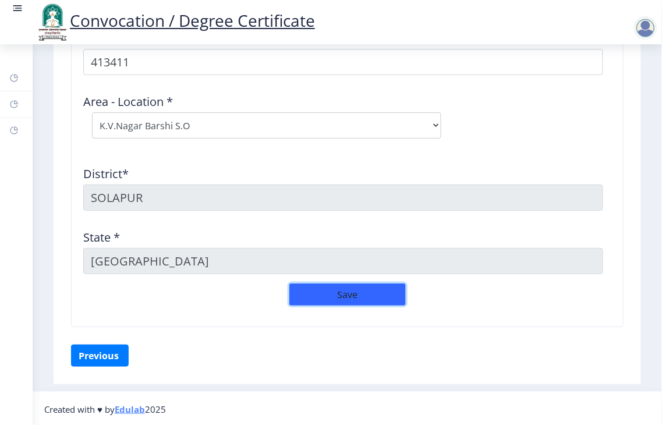
click at [307, 293] on button "Save" at bounding box center [347, 294] width 116 height 22
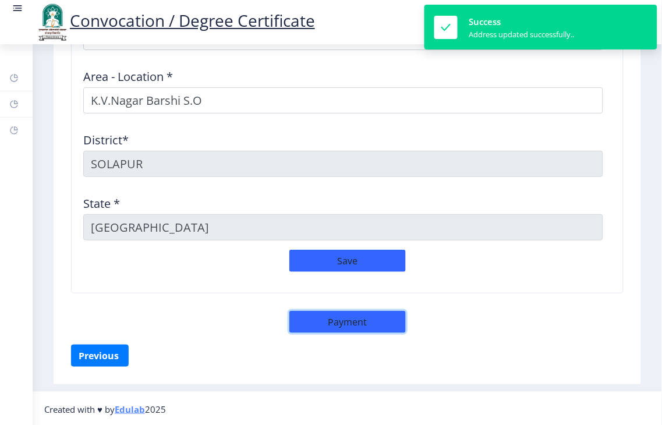
click at [342, 317] on button "Payment" at bounding box center [347, 322] width 116 height 22
select select "sealed"
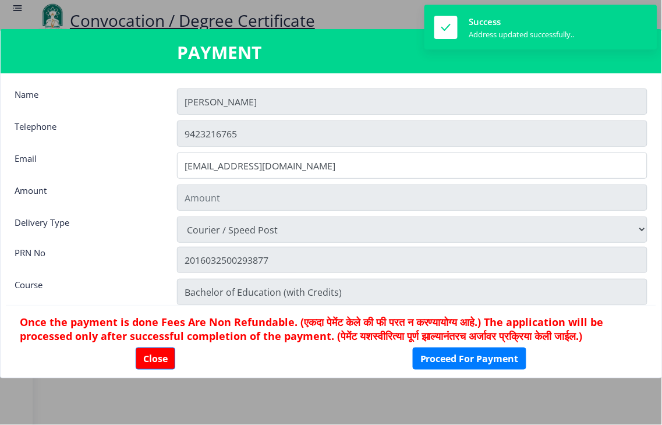
type input "2885"
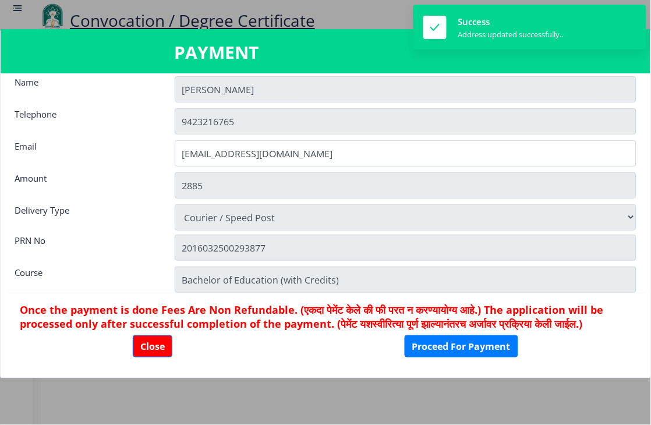
scroll to position [16, 0]
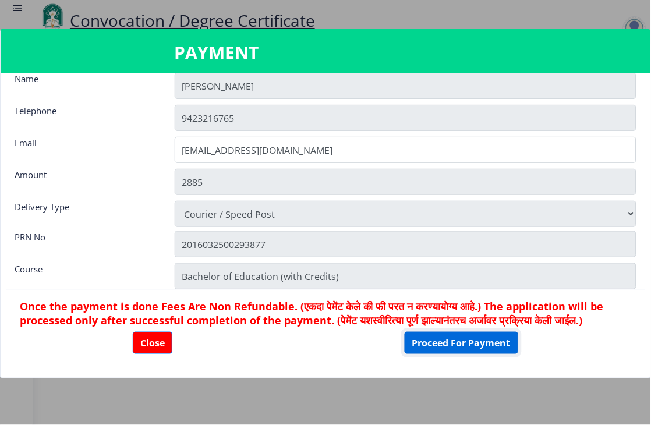
click at [469, 343] on button "Proceed For Payment" at bounding box center [461, 343] width 113 height 22
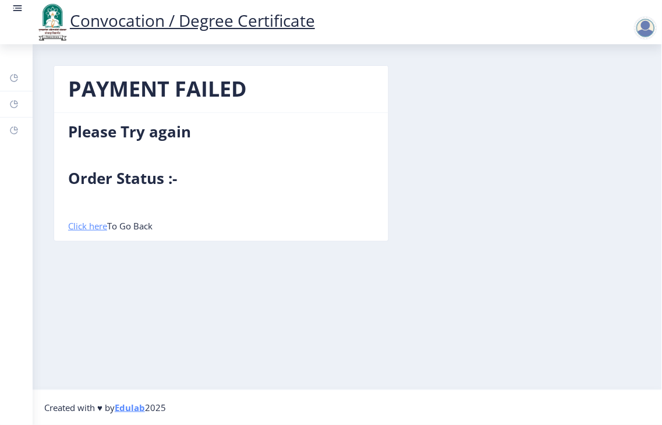
click at [90, 229] on link "Click here" at bounding box center [87, 226] width 39 height 12
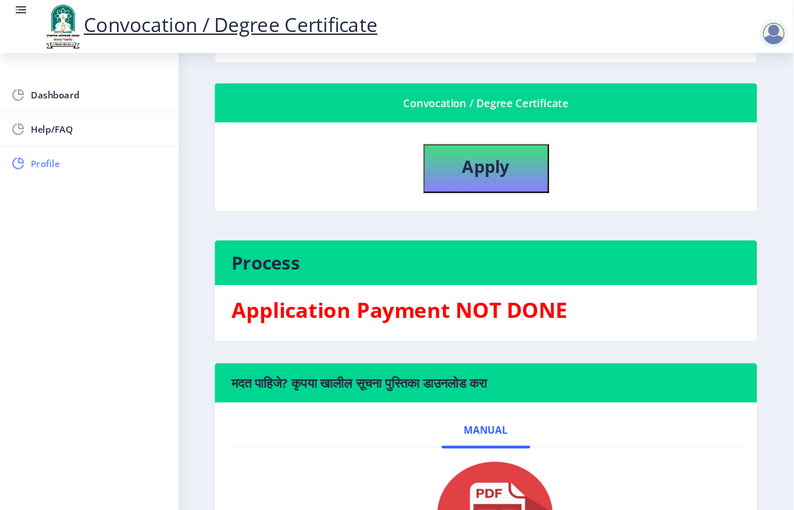
scroll to position [66, 0]
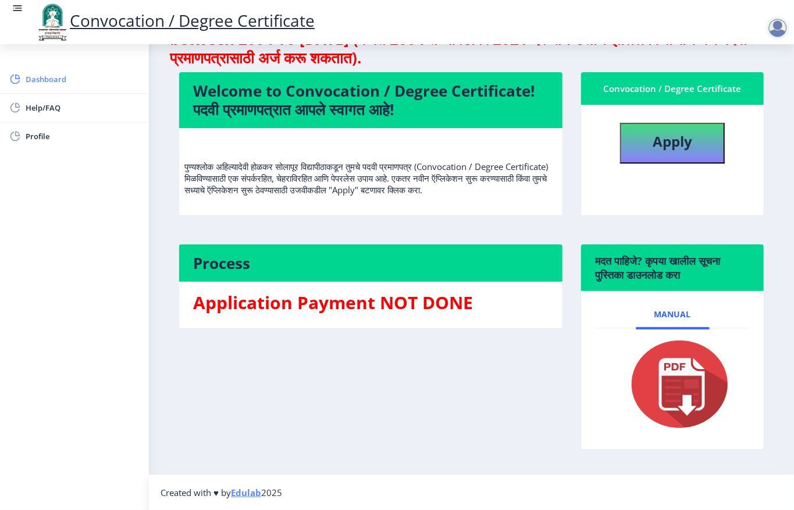
click at [52, 80] on span "Dashboard" at bounding box center [83, 79] width 114 height 14
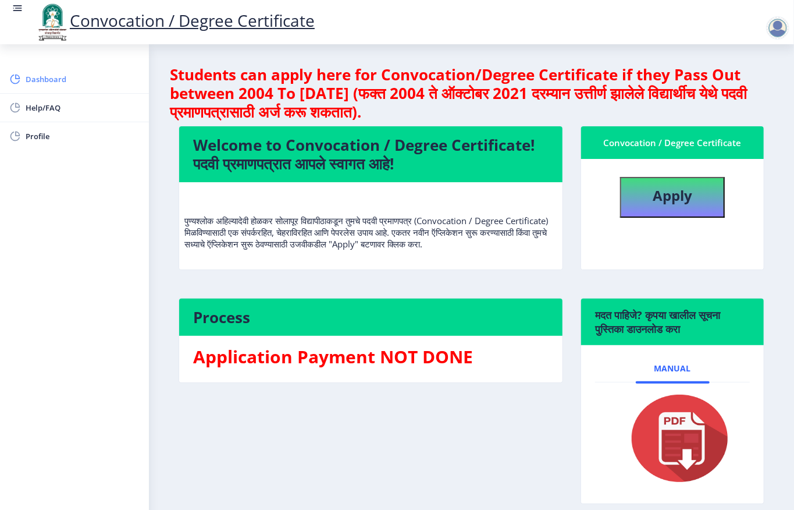
click at [38, 80] on span "Dashboard" at bounding box center [83, 79] width 114 height 14
click at [661, 199] on b "Apply" at bounding box center [673, 195] width 40 height 19
select select
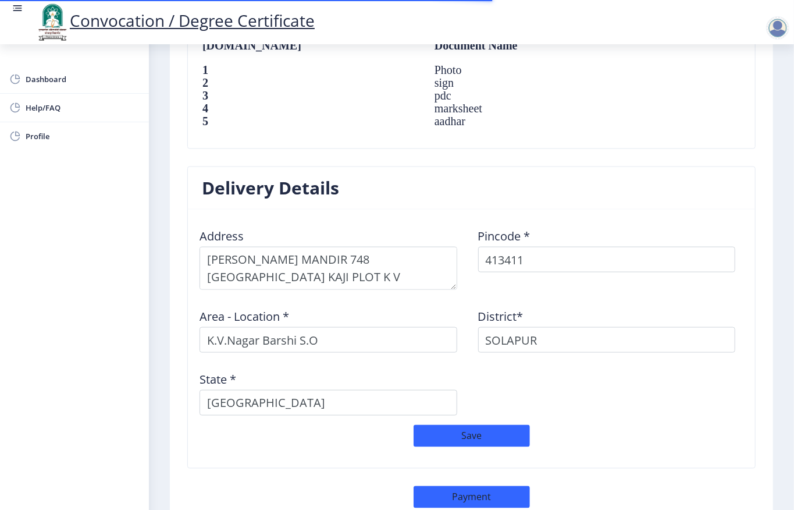
scroll to position [903, 0]
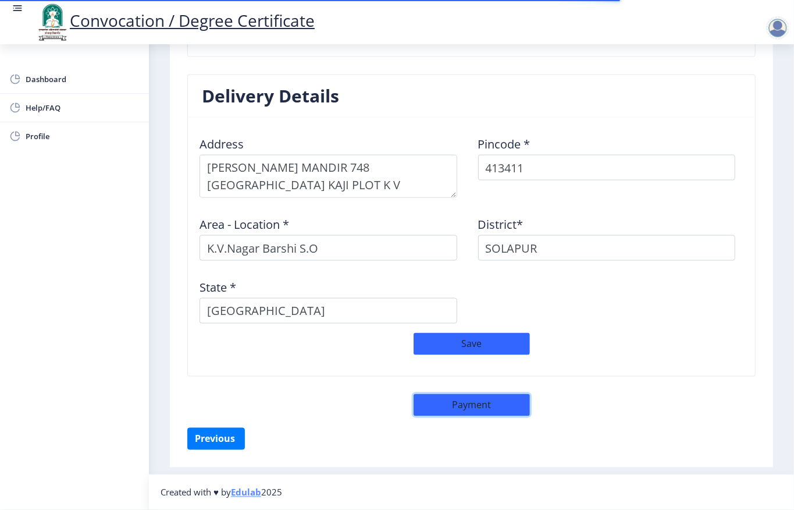
click at [447, 398] on button "Payment" at bounding box center [472, 405] width 116 height 22
select select "sealed"
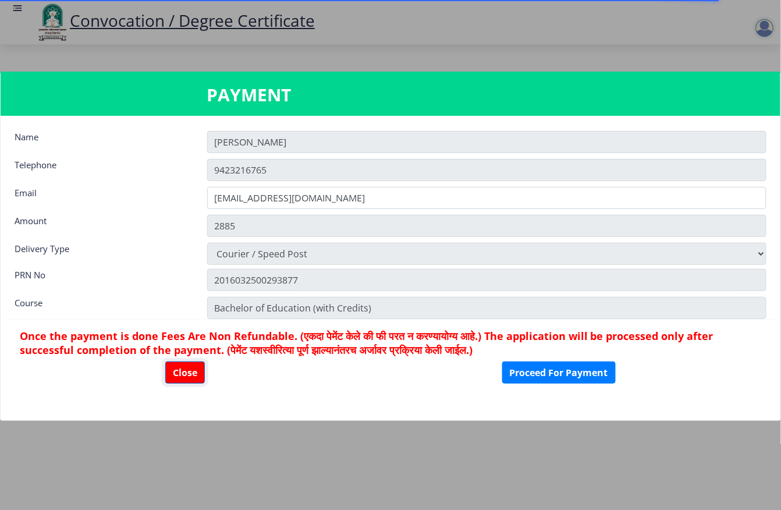
click at [182, 374] on button "Close" at bounding box center [185, 372] width 40 height 22
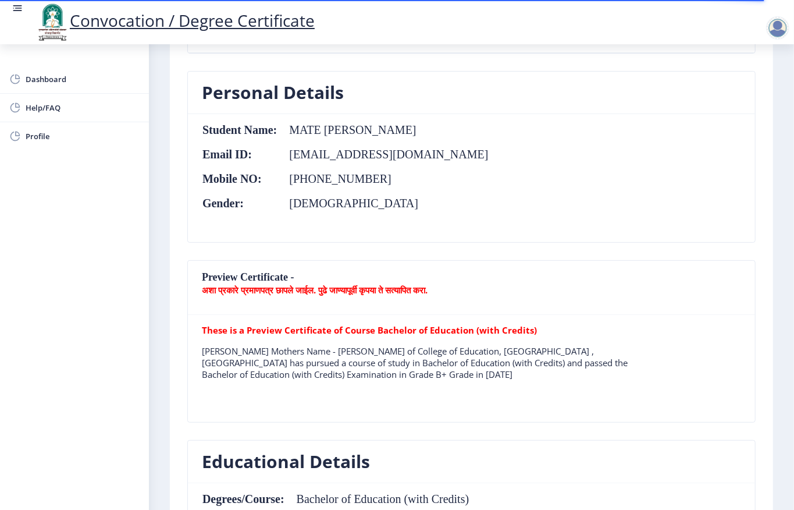
scroll to position [0, 0]
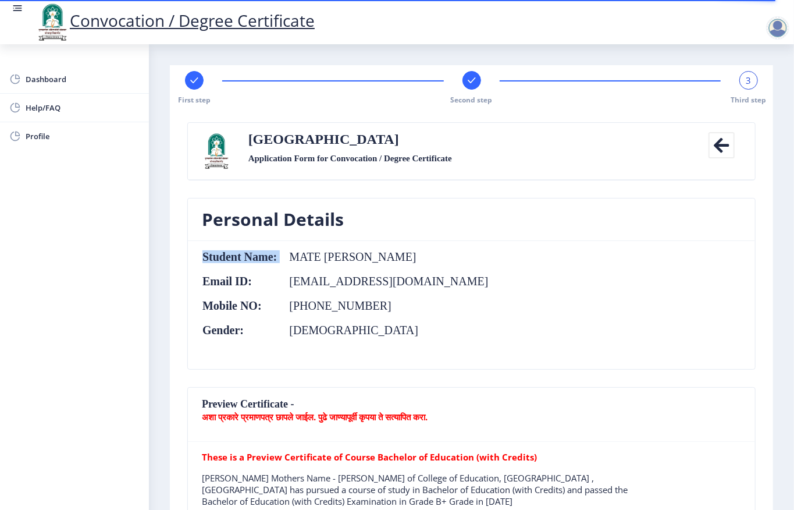
drag, startPoint x: 287, startPoint y: 263, endPoint x: 449, endPoint y: 257, distance: 162.5
click at [449, 257] on nb-card-body "Student Name: MATE AMRUTA RAJKUMAR Email ID: ycjadhav87@gmail.com Mobile NO: +9…" at bounding box center [471, 305] width 567 height 128
click at [334, 315] on table "Student Name: MATE AMRUTA RAJKUMAR Email ID: ycjadhav87@gmail.com Mobile NO: +9…" at bounding box center [346, 304] width 288 height 109
drag, startPoint x: 283, startPoint y: 257, endPoint x: 481, endPoint y: 252, distance: 198.0
click at [481, 252] on nb-card-body "Student Name: MATE AMRUTA RAJKUMAR Email ID: ycjadhav87@gmail.com Mobile NO: +9…" at bounding box center [471, 305] width 567 height 128
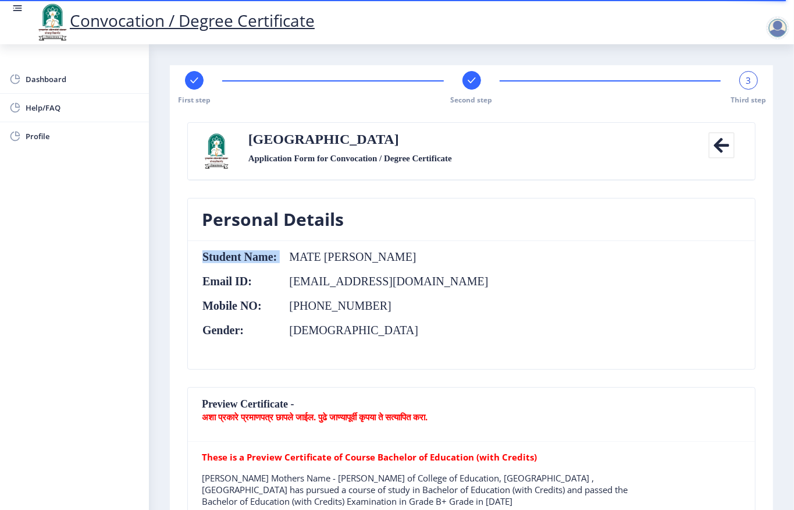
click at [297, 289] on table "Student Name: MATE AMRUTA RAJKUMAR Email ID: ycjadhav87@gmail.com Mobile NO: +9…" at bounding box center [346, 304] width 288 height 109
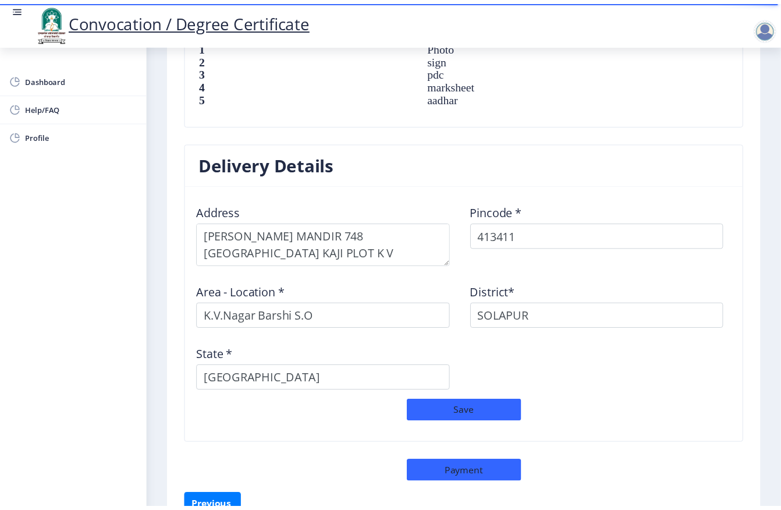
scroll to position [903, 0]
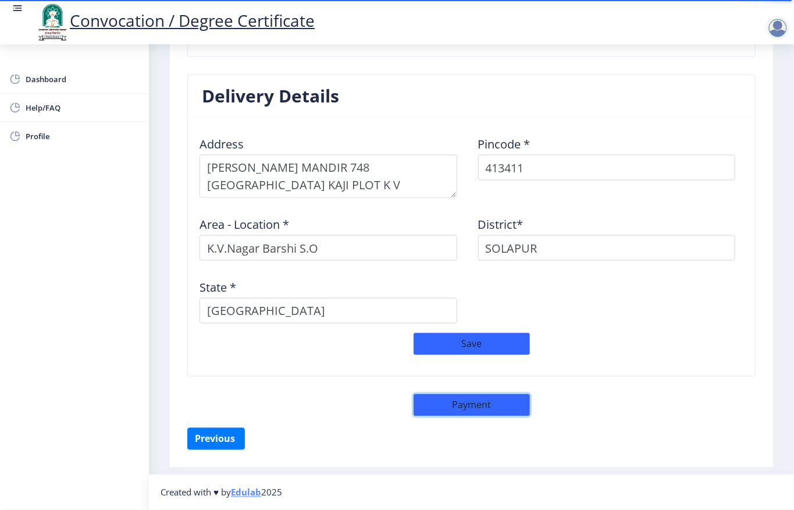
click at [462, 401] on button "Payment" at bounding box center [472, 405] width 116 height 22
select select "sealed"
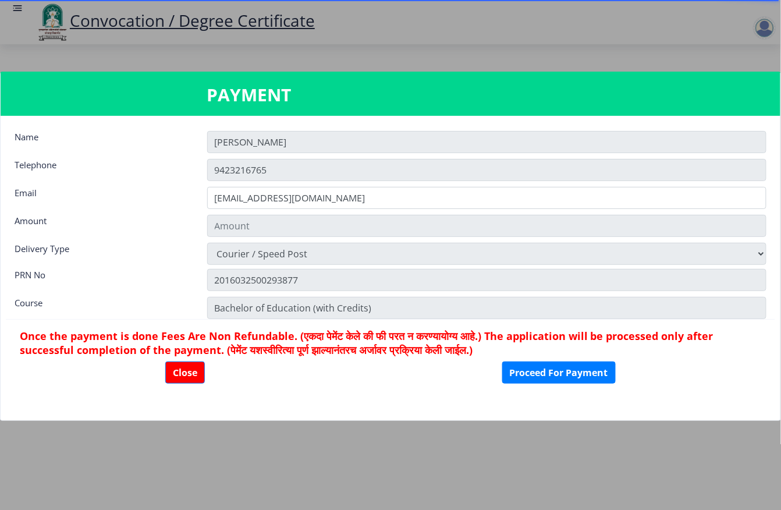
type input "2885"
click at [538, 369] on button "Proceed For Payment" at bounding box center [558, 372] width 113 height 22
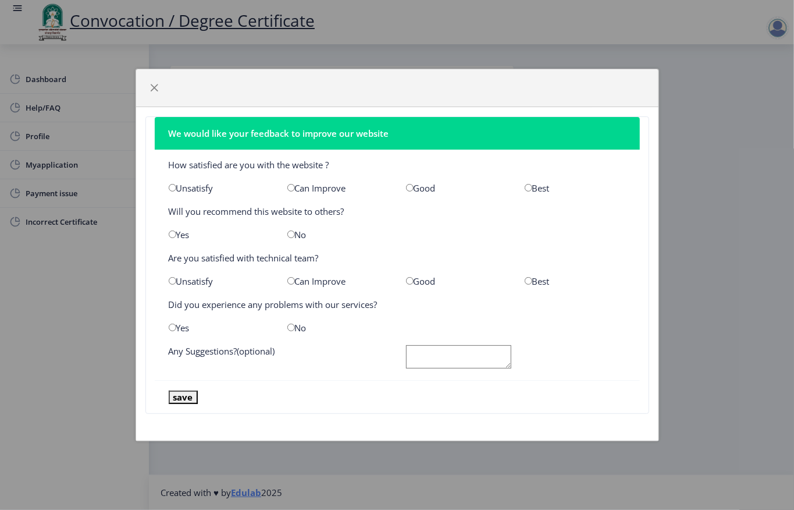
click at [524, 180] on nb-card-body "How satisfied are you with the website ? Unsatisfy Can Improve Good Best Will y…" at bounding box center [397, 265] width 485 height 231
click at [531, 191] on input "radio" at bounding box center [529, 188] width 8 height 8
radio input "true"
click at [284, 238] on div "No" at bounding box center [338, 235] width 119 height 12
click at [290, 233] on input "radio" at bounding box center [292, 234] width 8 height 8
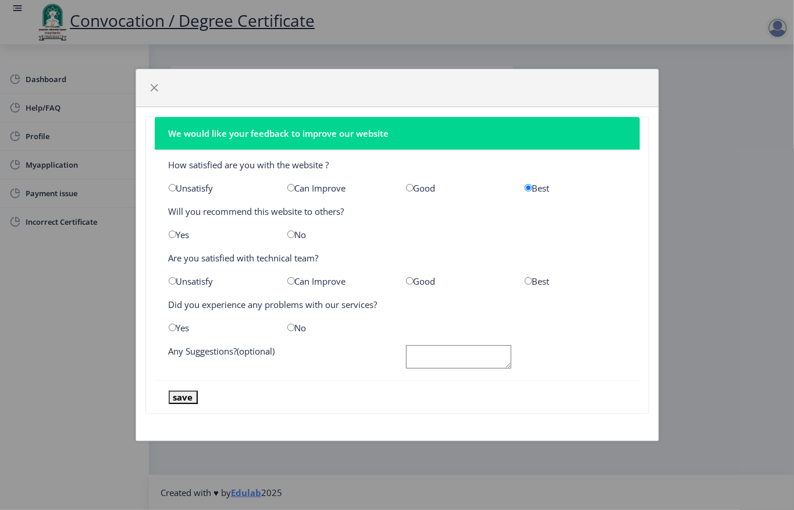
radio input "true"
click at [527, 281] on input "radio" at bounding box center [529, 281] width 8 height 8
radio input "true"
click at [289, 326] on input "radio" at bounding box center [292, 328] width 8 height 8
radio input "true"
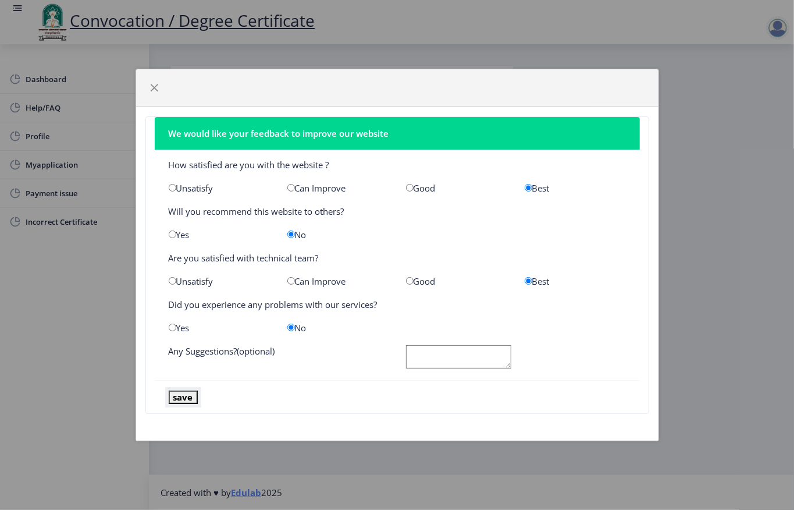
click at [189, 396] on button "save" at bounding box center [183, 397] width 29 height 13
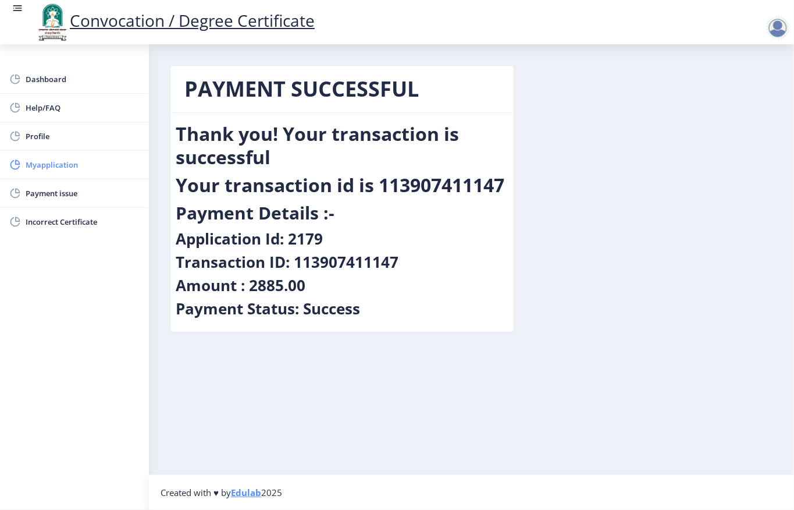
click at [47, 170] on span "Myapplication" at bounding box center [83, 165] width 114 height 14
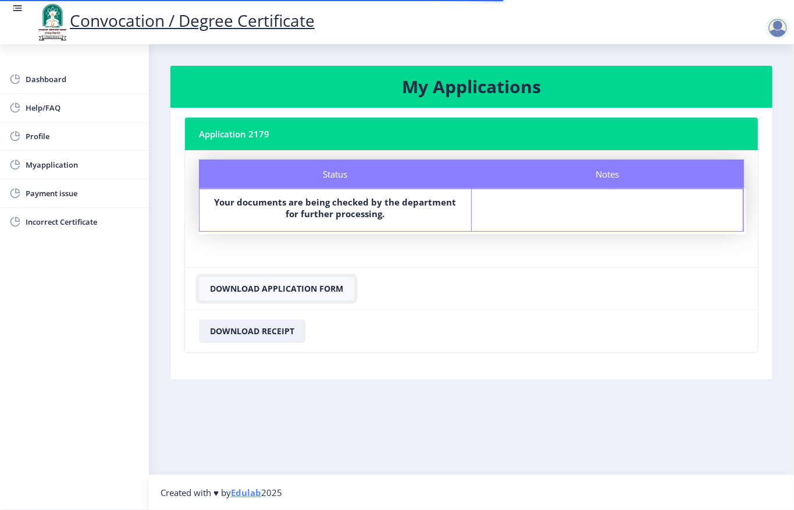
click at [282, 285] on button "Download Application Form" at bounding box center [276, 288] width 155 height 23
click at [259, 333] on button "Download Receipt" at bounding box center [252, 331] width 107 height 23
